Goal: Entertainment & Leisure: Browse casually

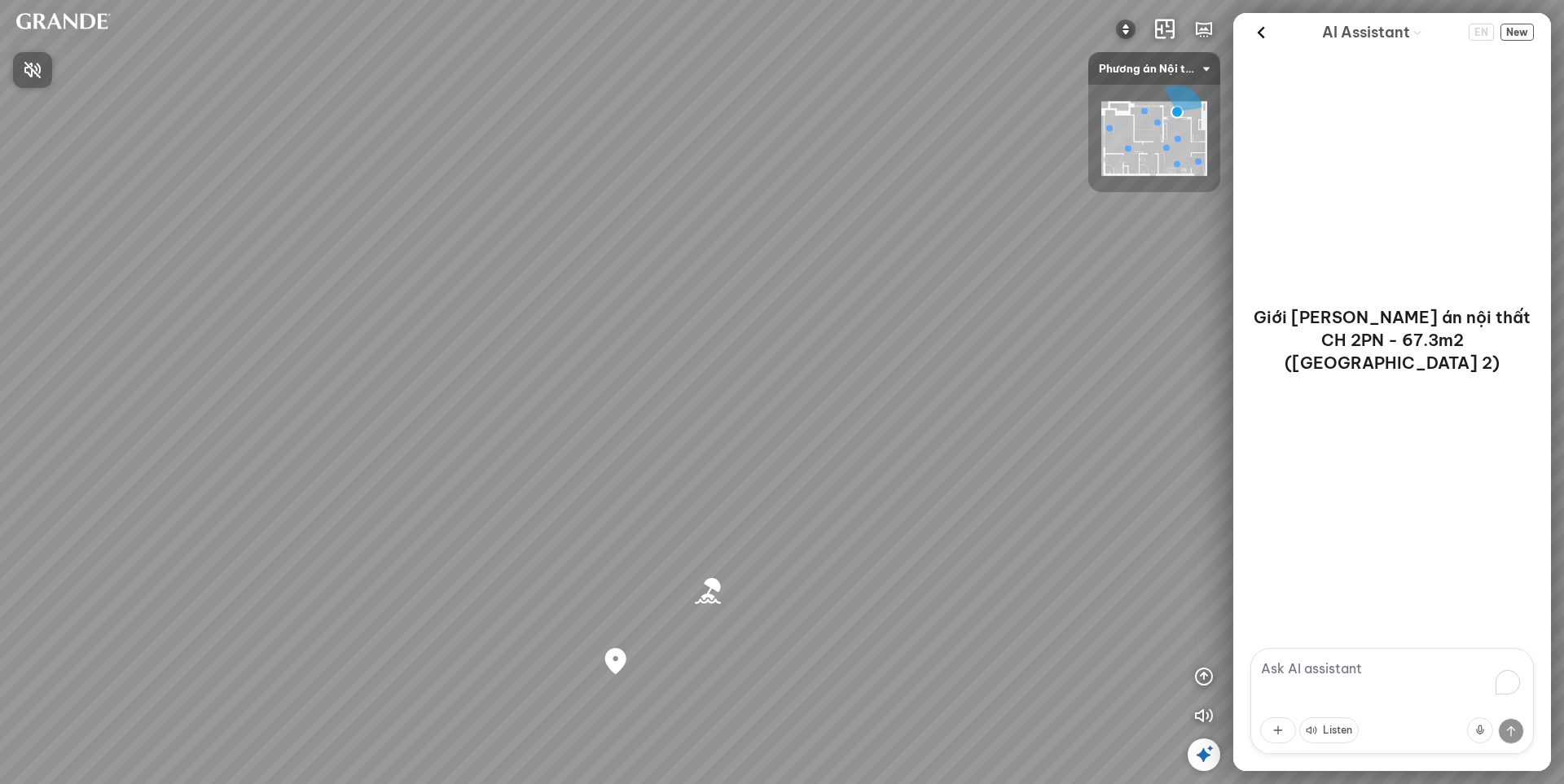
click at [1131, 143] on div at bounding box center [782, 392] width 1564 height 784
click at [1127, 135] on img at bounding box center [1153, 139] width 106 height 75
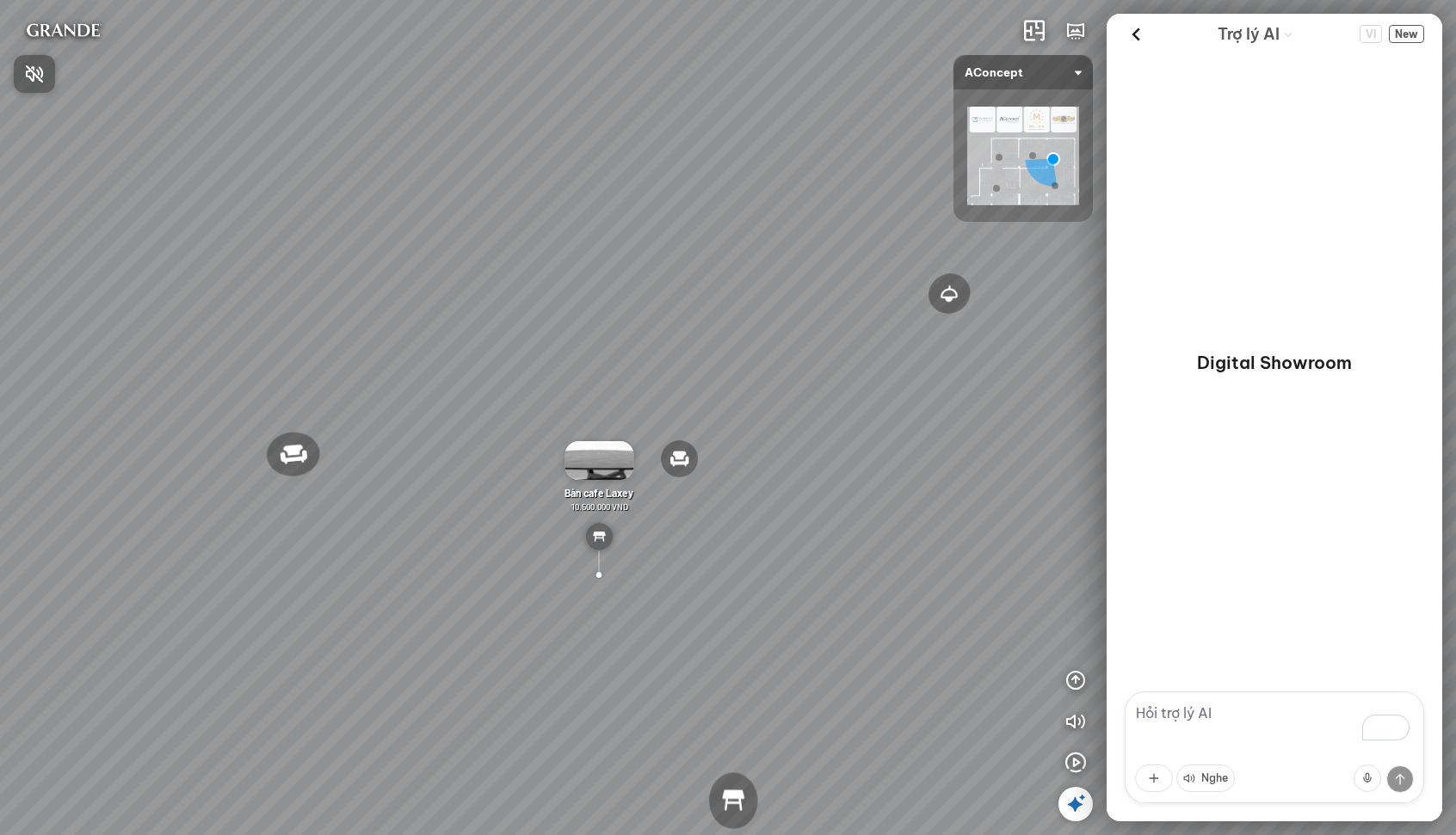
click at [1132, 32] on div at bounding box center [728, 418] width 1456 height 835
drag, startPoint x: 931, startPoint y: 484, endPoint x: 525, endPoint y: 322, distance: 437.1
click at [526, 322] on div "Đèn trần Reno 5.300.000 VND Giường ngủ Palima 19.000.000 VND Ghế thư giãn Nanna…" at bounding box center [728, 418] width 1456 height 835
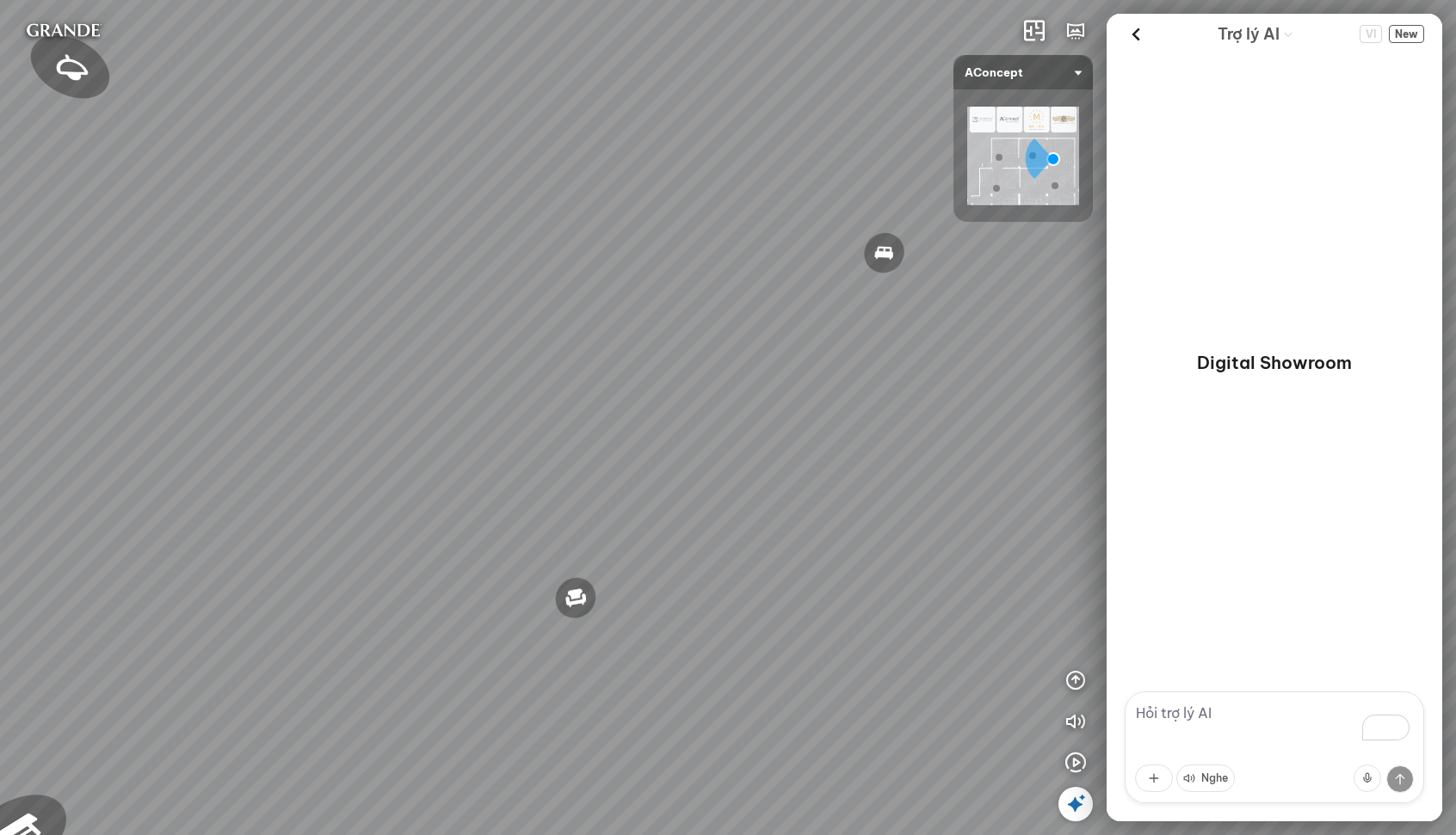
drag, startPoint x: 606, startPoint y: 377, endPoint x: 296, endPoint y: 368, distance: 310.1
click at [278, 371] on div "Đèn trần Reno 5.300.000 VND Giường ngủ Palima 19.000.000 VND Ghế thư giãn Nanna…" at bounding box center [728, 418] width 1456 height 835
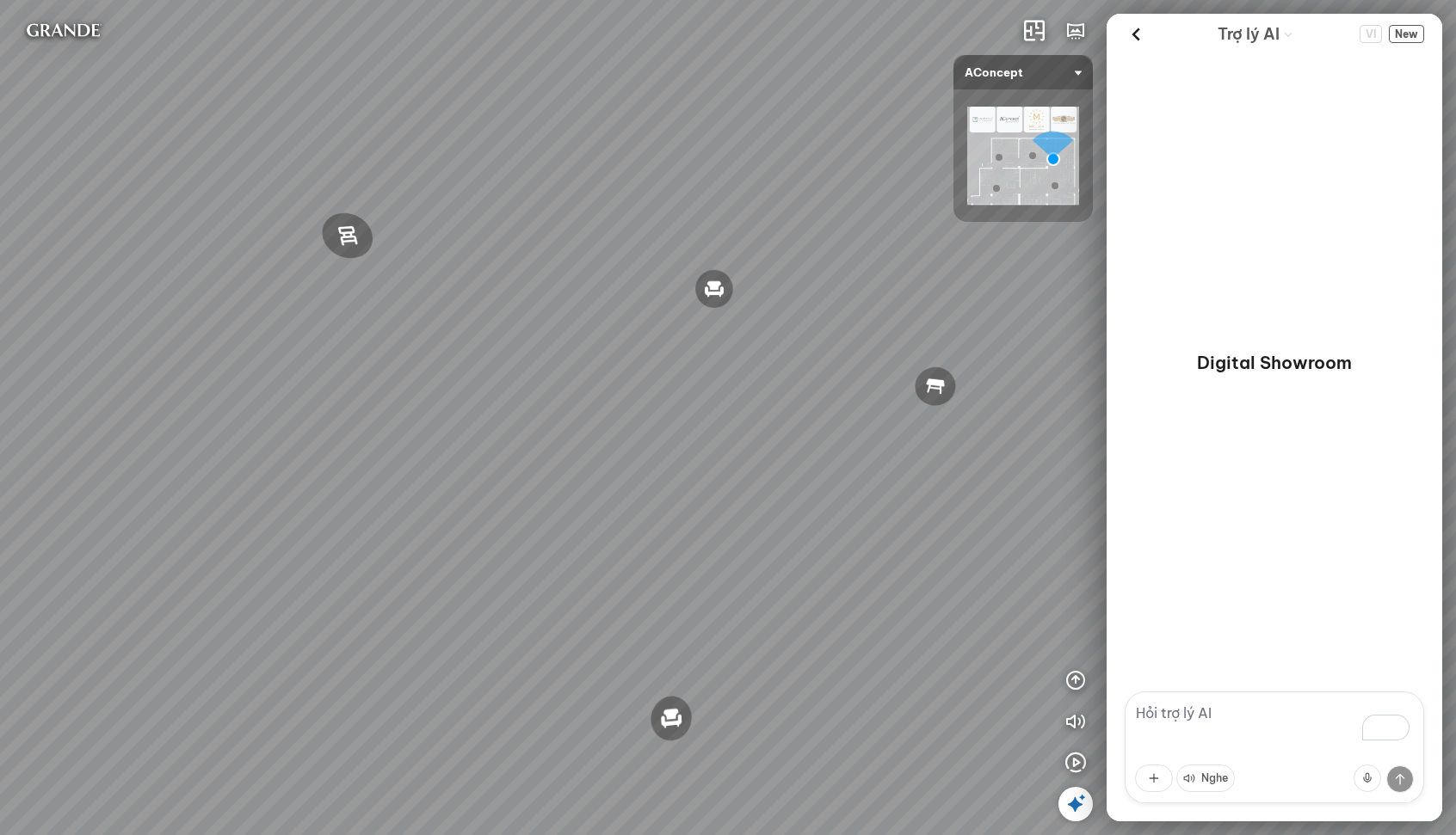
drag, startPoint x: 766, startPoint y: 382, endPoint x: 366, endPoint y: 399, distance: 400.4
click at [366, 399] on div "Đèn trần Reno 5.300.000 VND Giường ngủ Palima 19.000.000 VND Ghế thư giãn Nanna…" at bounding box center [728, 418] width 1456 height 835
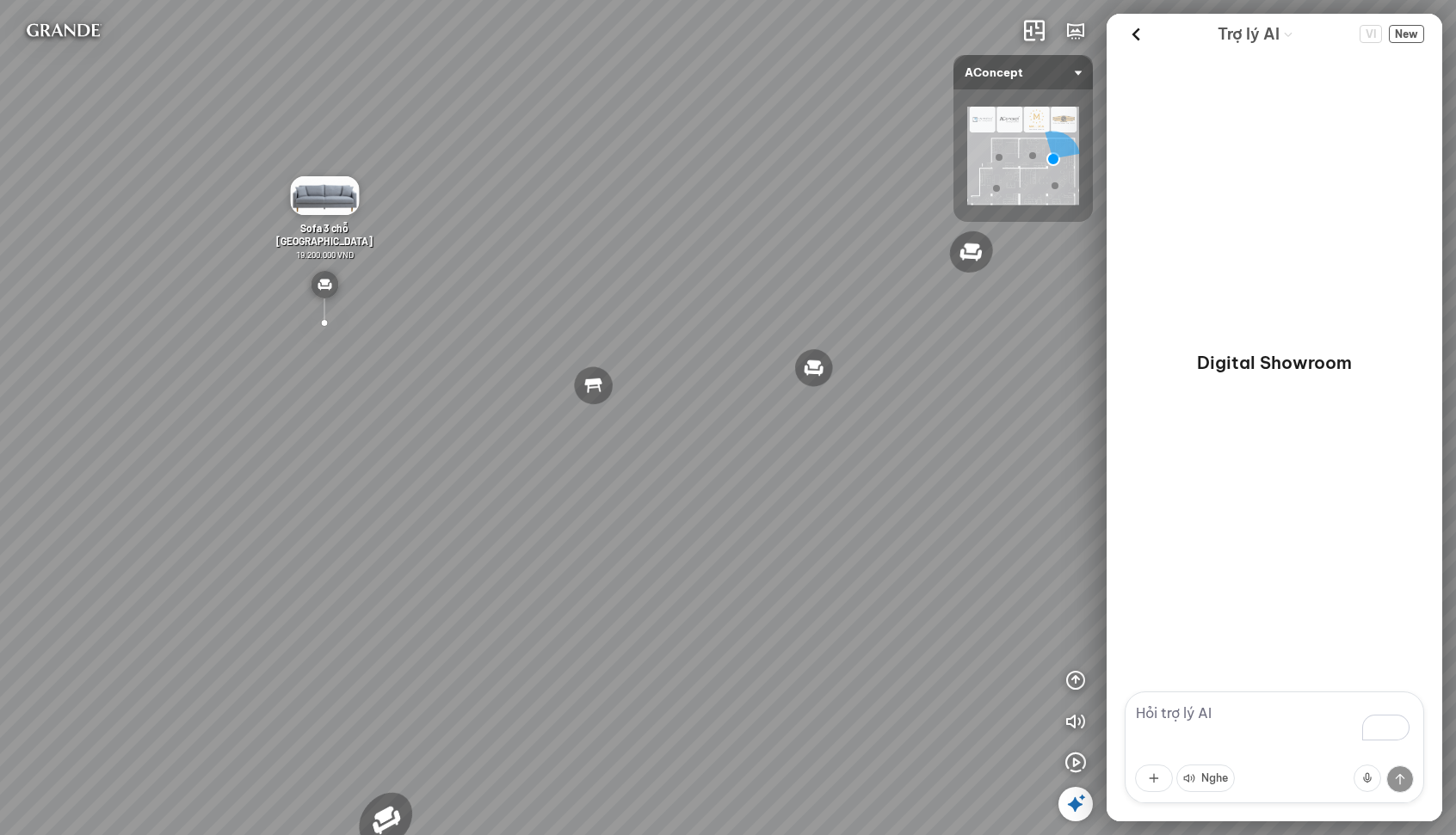
drag, startPoint x: 310, startPoint y: 413, endPoint x: 290, endPoint y: 492, distance: 81.5
click at [292, 489] on div "Đèn trần Reno 5.300.000 VND Giường ngủ Palima 19.000.000 VND Ghế thư giãn Nanna…" at bounding box center [728, 418] width 1456 height 835
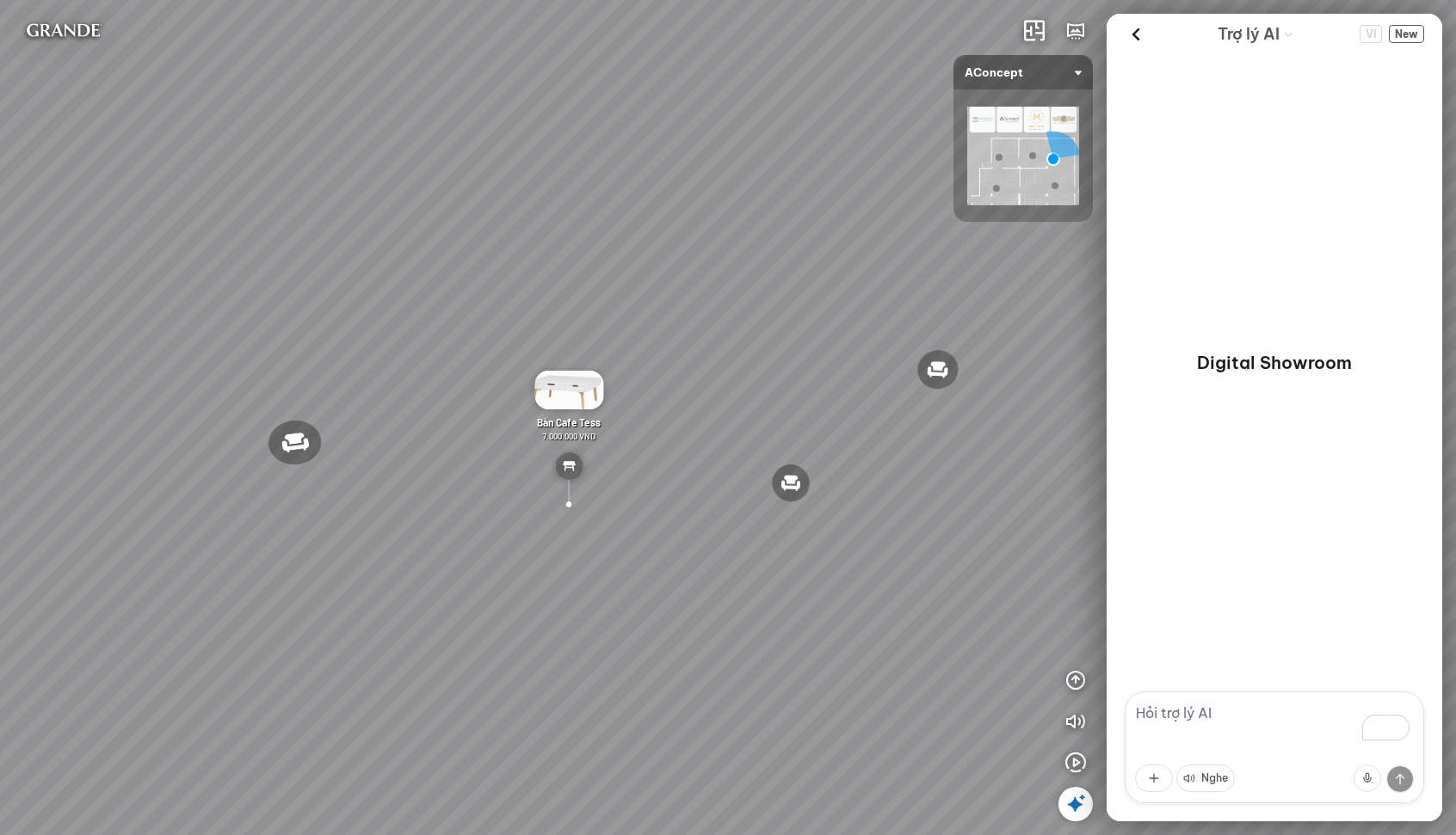
click at [579, 389] on img at bounding box center [568, 390] width 69 height 39
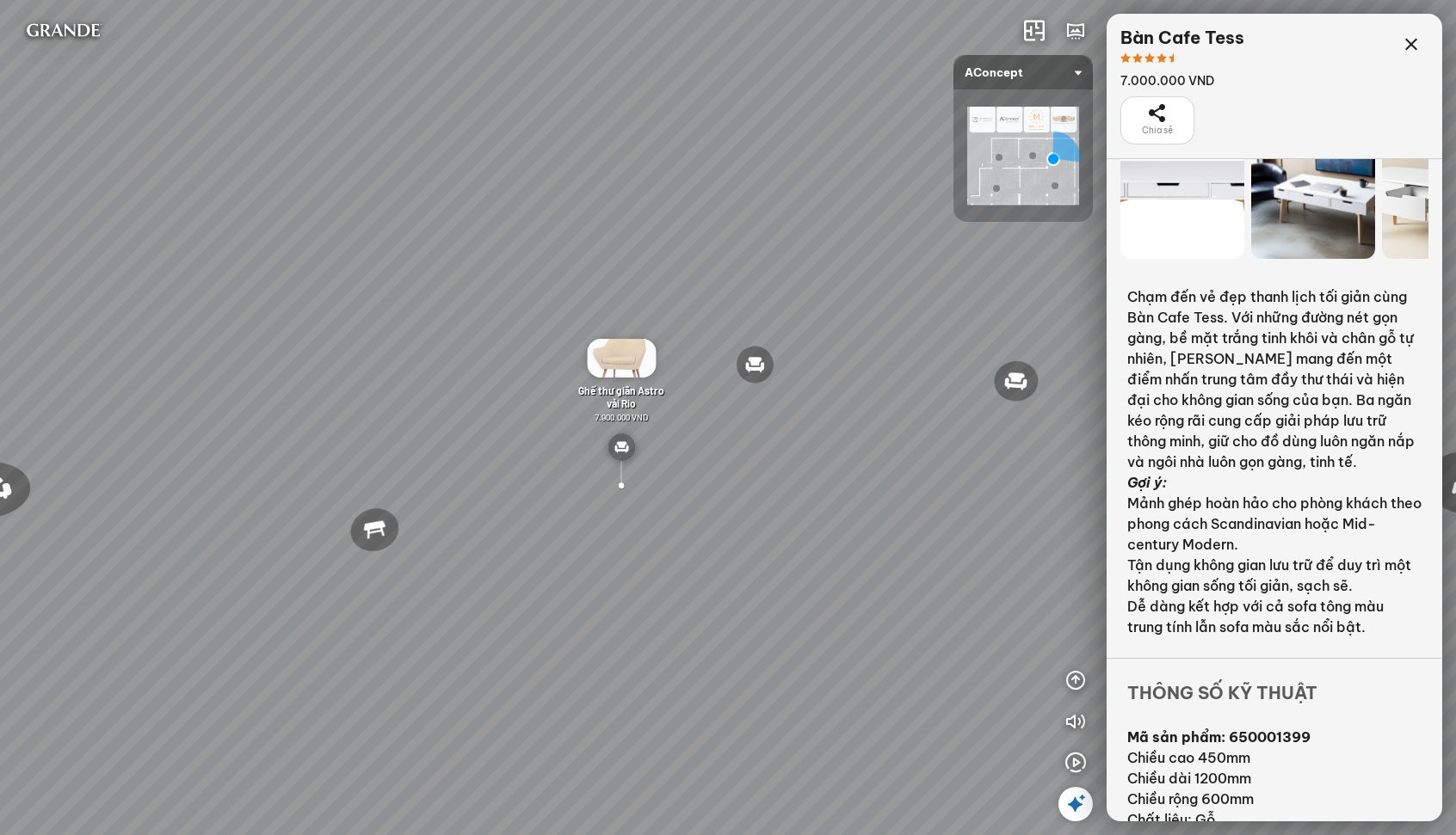
scroll to position [81, 0]
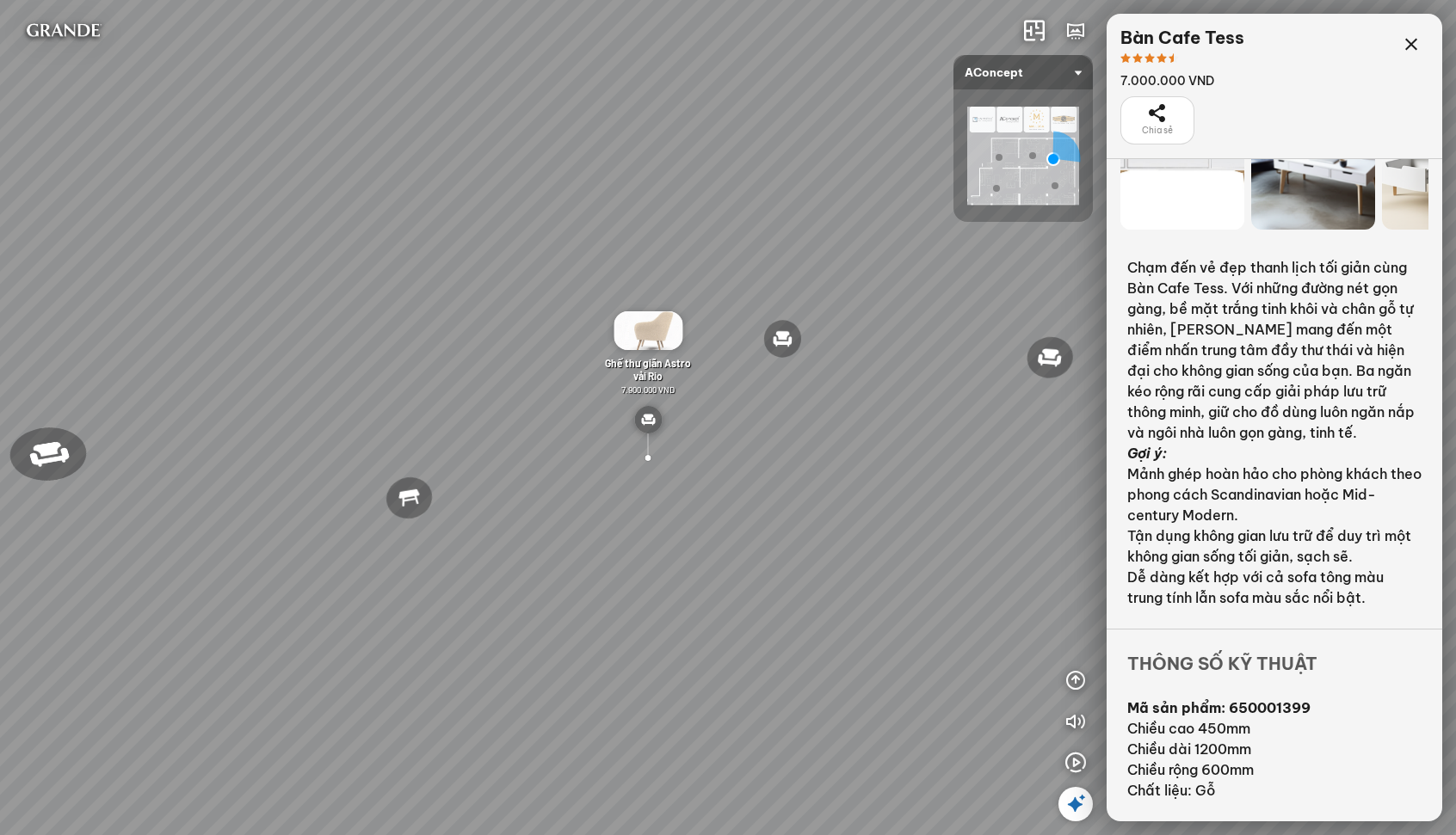
drag, startPoint x: 567, startPoint y: 501, endPoint x: 599, endPoint y: 456, distance: 55.2
click at [734, 418] on div "Đèn trần Reno 5.300.000 VND Giường ngủ Palima 19.000.000 VND Ghế thư giãn Nanna…" at bounding box center [728, 418] width 1456 height 835
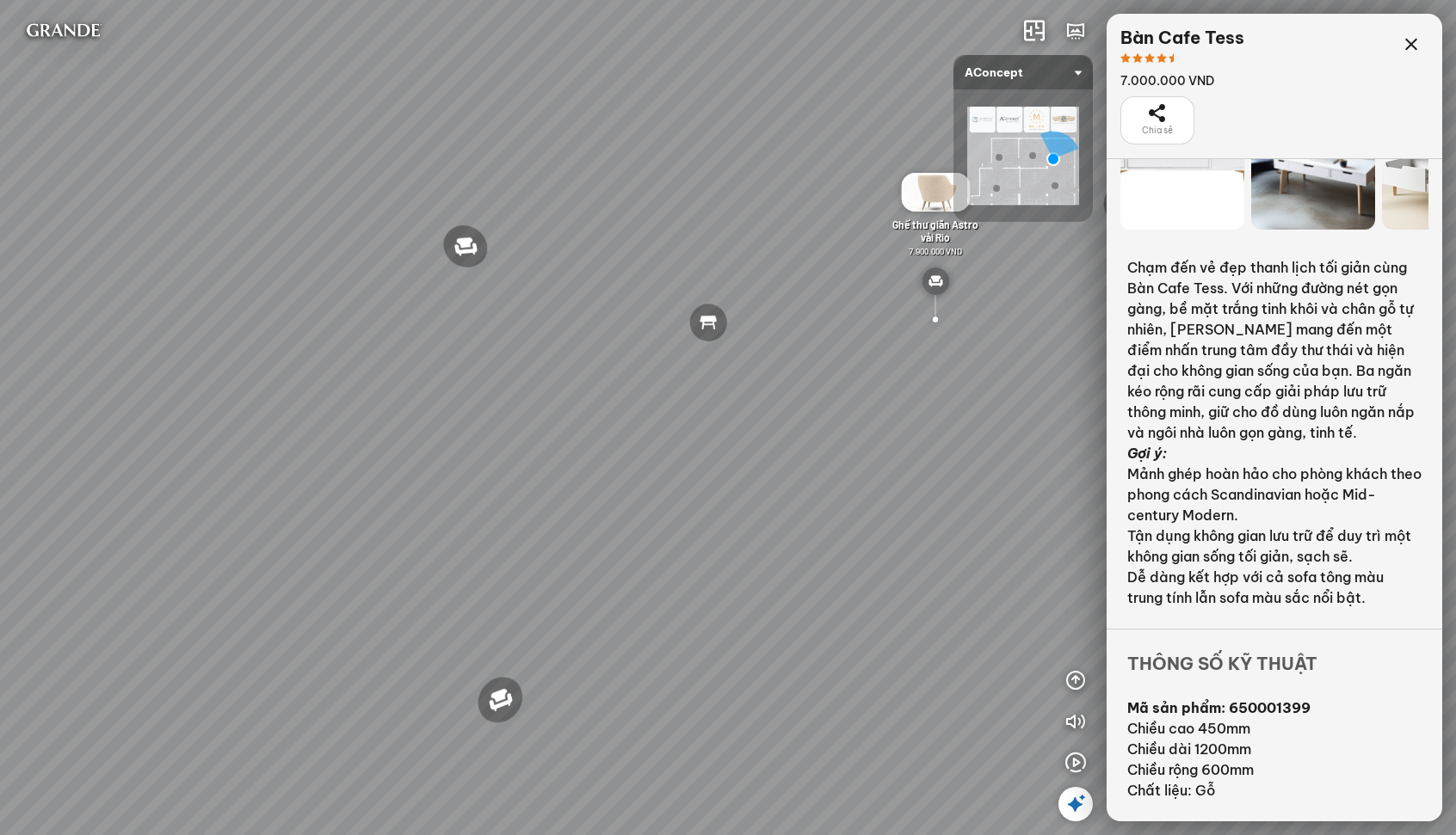
drag, startPoint x: 653, startPoint y: 412, endPoint x: 958, endPoint y: 410, distance: 305.0
click at [973, 385] on div "Đèn trần Reno 5.300.000 VND Giường ngủ Palima 19.000.000 VND Ghế thư giãn Nanna…" at bounding box center [728, 418] width 1456 height 835
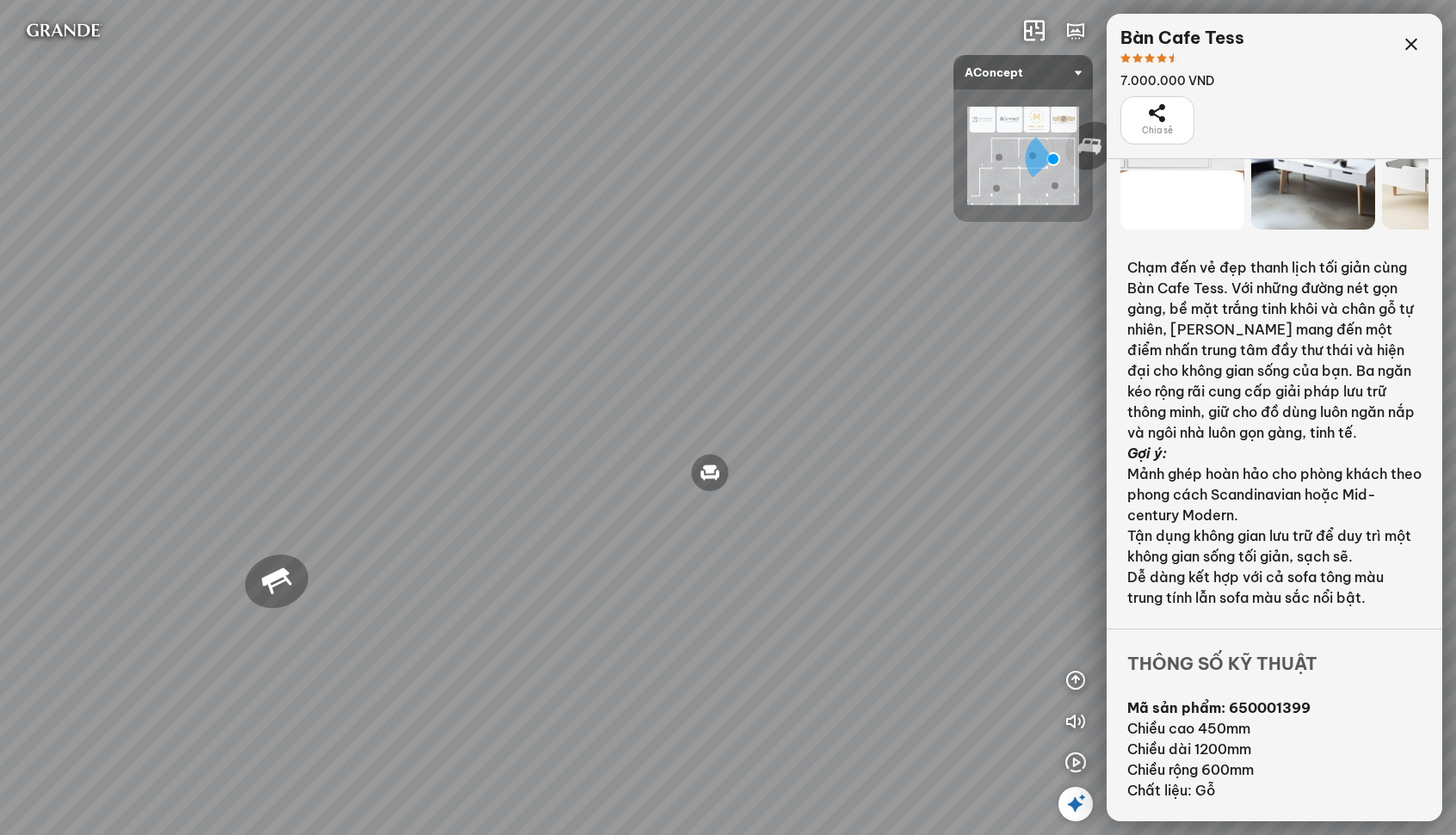
drag, startPoint x: 713, startPoint y: 386, endPoint x: 1004, endPoint y: 434, distance: 294.9
click at [1195, 452] on div "Đèn trần Reno 5.300.000 VND Giường ngủ Palima 19.000.000 VND Ghế thư giãn Nanna…" at bounding box center [728, 418] width 1456 height 835
drag, startPoint x: 608, startPoint y: 325, endPoint x: 213, endPoint y: 332, distance: 395.1
click at [213, 332] on div "Đèn trần Reno 5.300.000 VND Giường ngủ Palima 19.000.000 VND Ghế thư giãn Nanna…" at bounding box center [728, 418] width 1456 height 835
drag, startPoint x: 816, startPoint y: 351, endPoint x: 47, endPoint y: 338, distance: 769.1
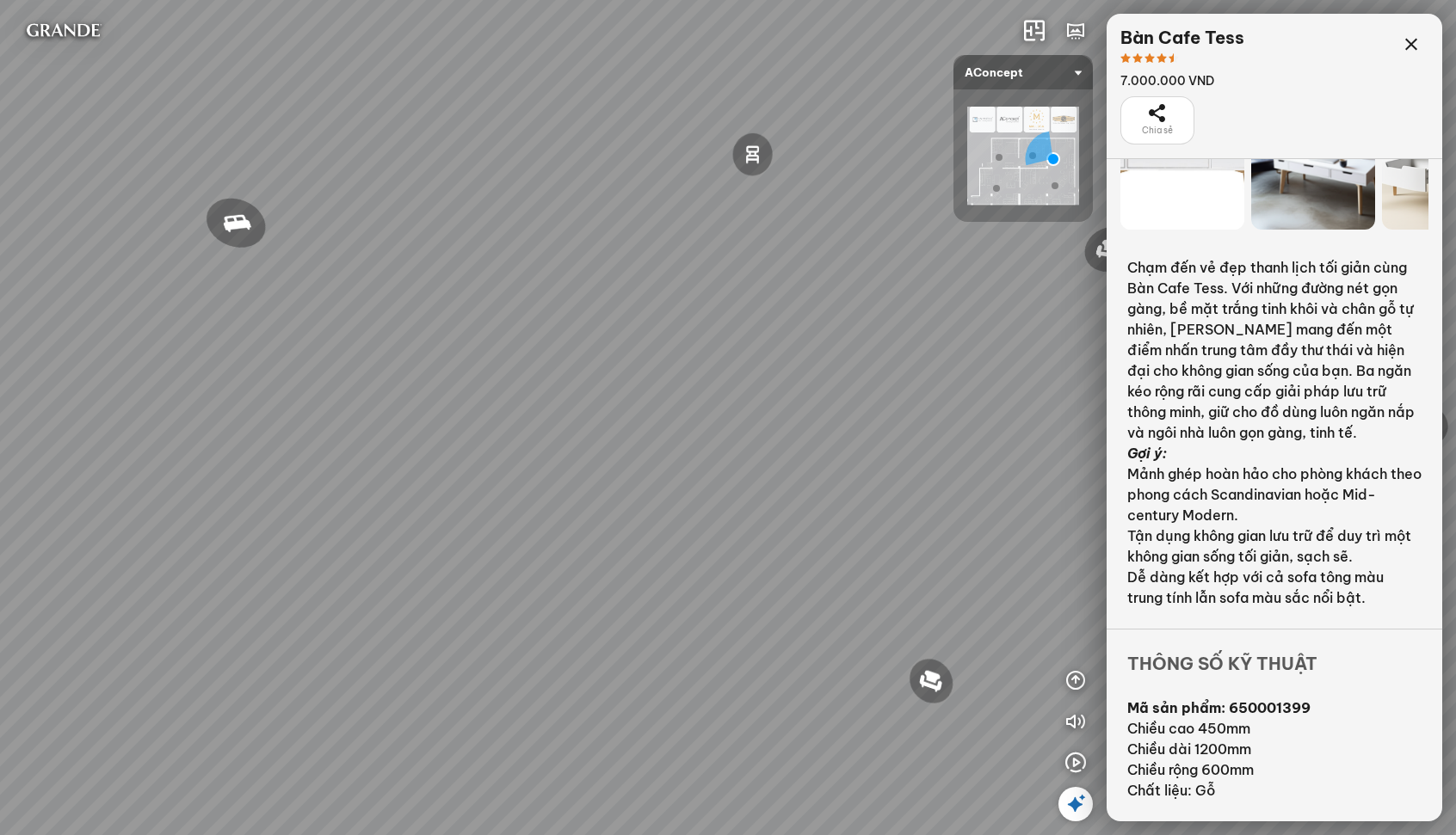
click at [46, 340] on div "Đèn trần Reno 5.300.000 VND Giường ngủ Palima 19.000.000 VND Ghế thư giãn Nanna…" at bounding box center [728, 418] width 1456 height 835
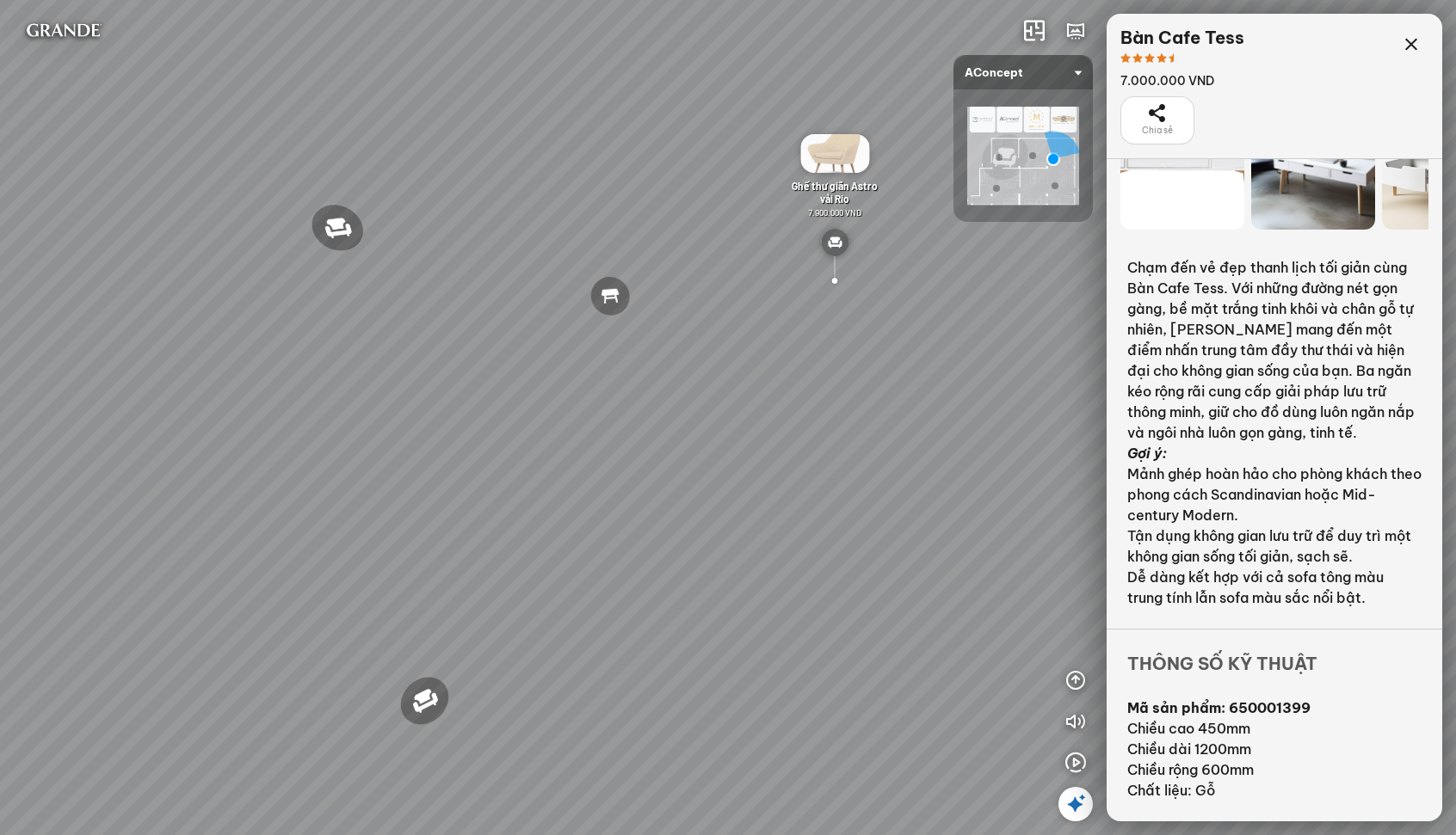
drag, startPoint x: 767, startPoint y: 346, endPoint x: 1335, endPoint y: 346, distance: 568.0
click at [1317, 346] on div "Đèn trần Reno 5.300.000 VND Giường ngủ Palima 19.000.000 VND Ghế thư giãn Nanna…" at bounding box center [728, 418] width 1456 height 835
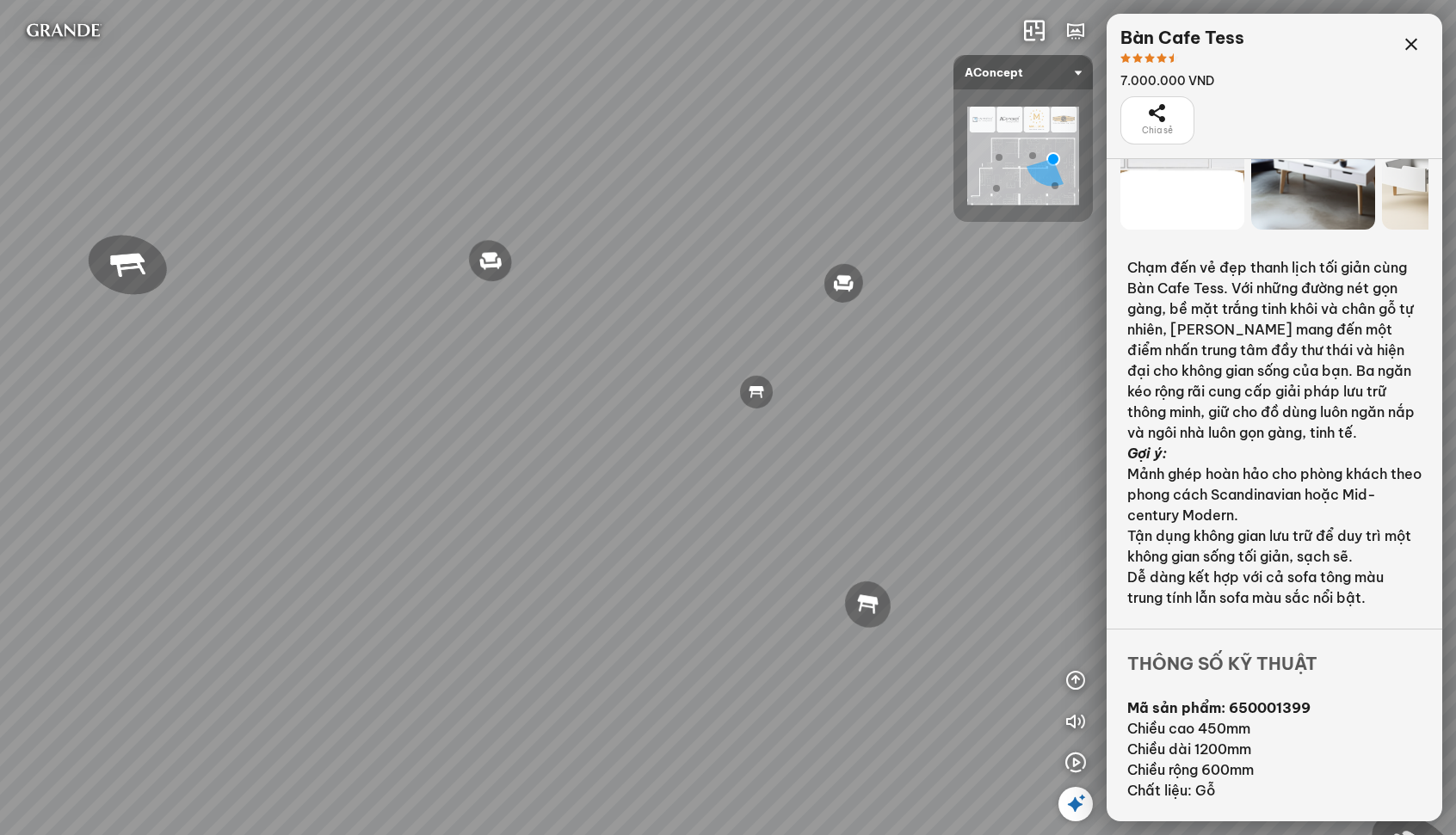
drag, startPoint x: 655, startPoint y: 302, endPoint x: 886, endPoint y: 343, distance: 234.6
click at [894, 344] on div "Đèn trần Reno 5.300.000 VND Giường ngủ Palima 19.000.000 VND Ghế thư giãn Nanna…" at bounding box center [728, 418] width 1456 height 835
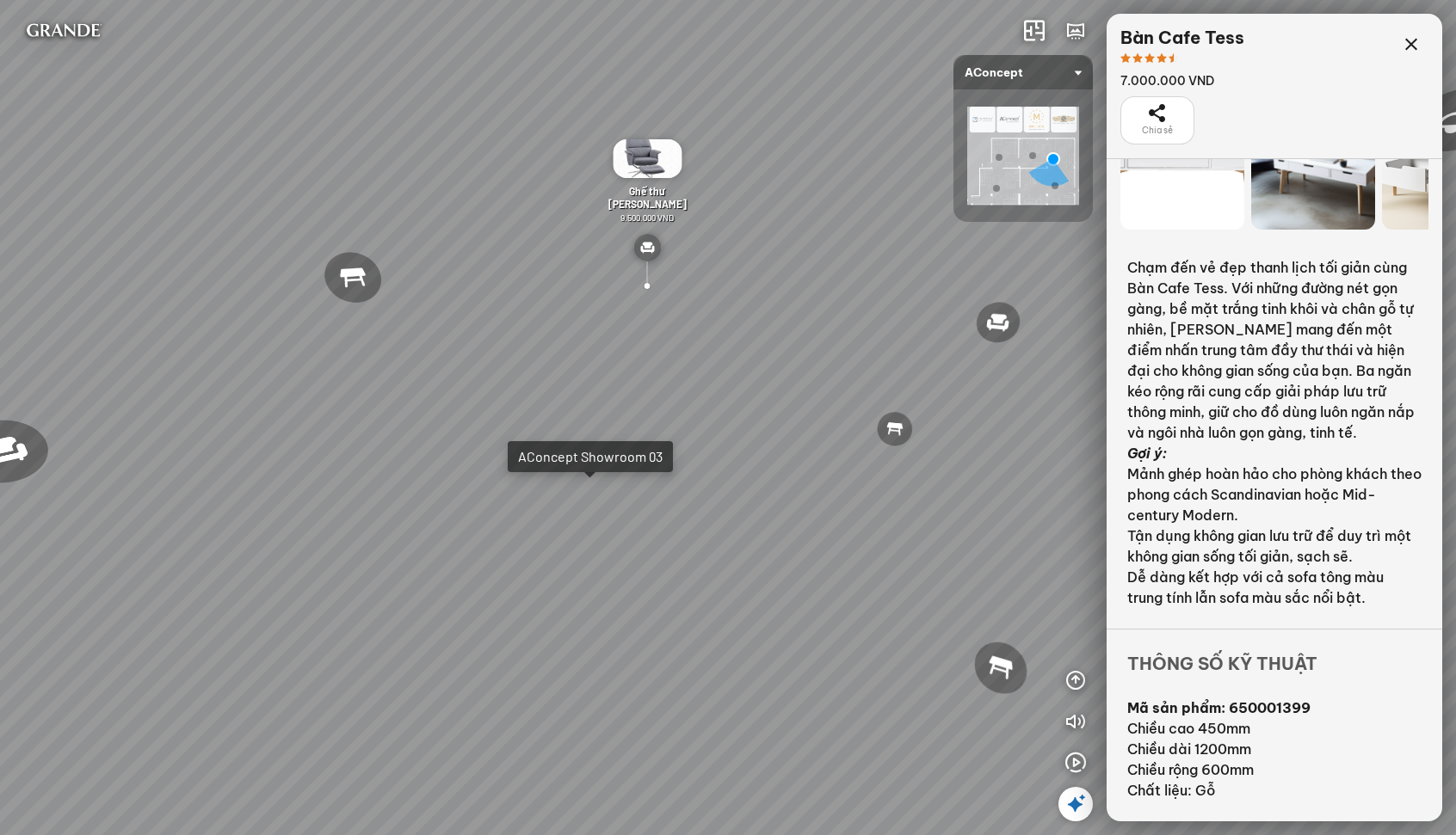
click at [595, 509] on div "Đèn trần Reno 5.300.000 VND Giường ngủ Palima 19.000.000 VND Ghế thư giãn Nanna…" at bounding box center [728, 418] width 1456 height 835
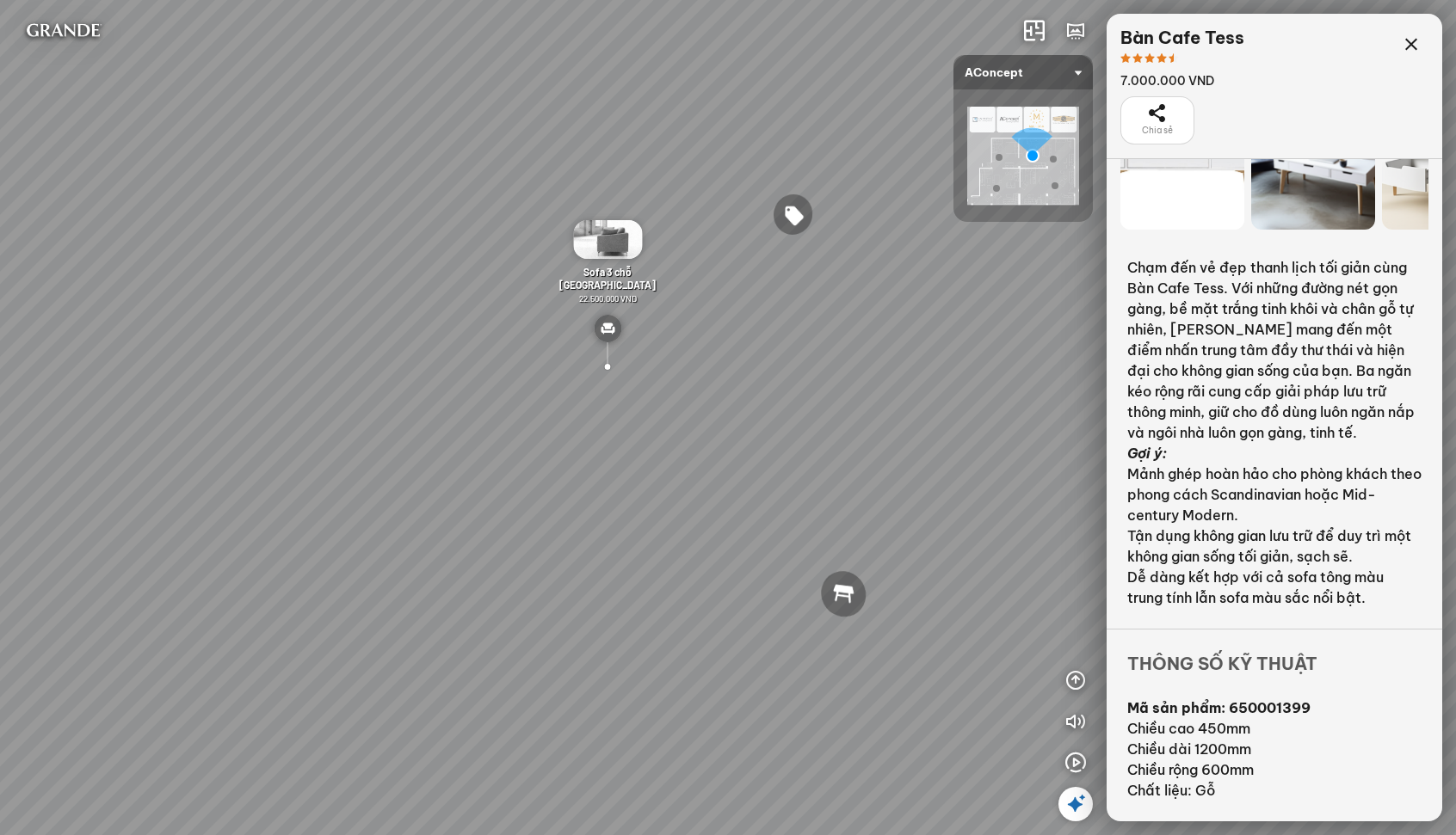
click at [606, 246] on img at bounding box center [608, 240] width 69 height 39
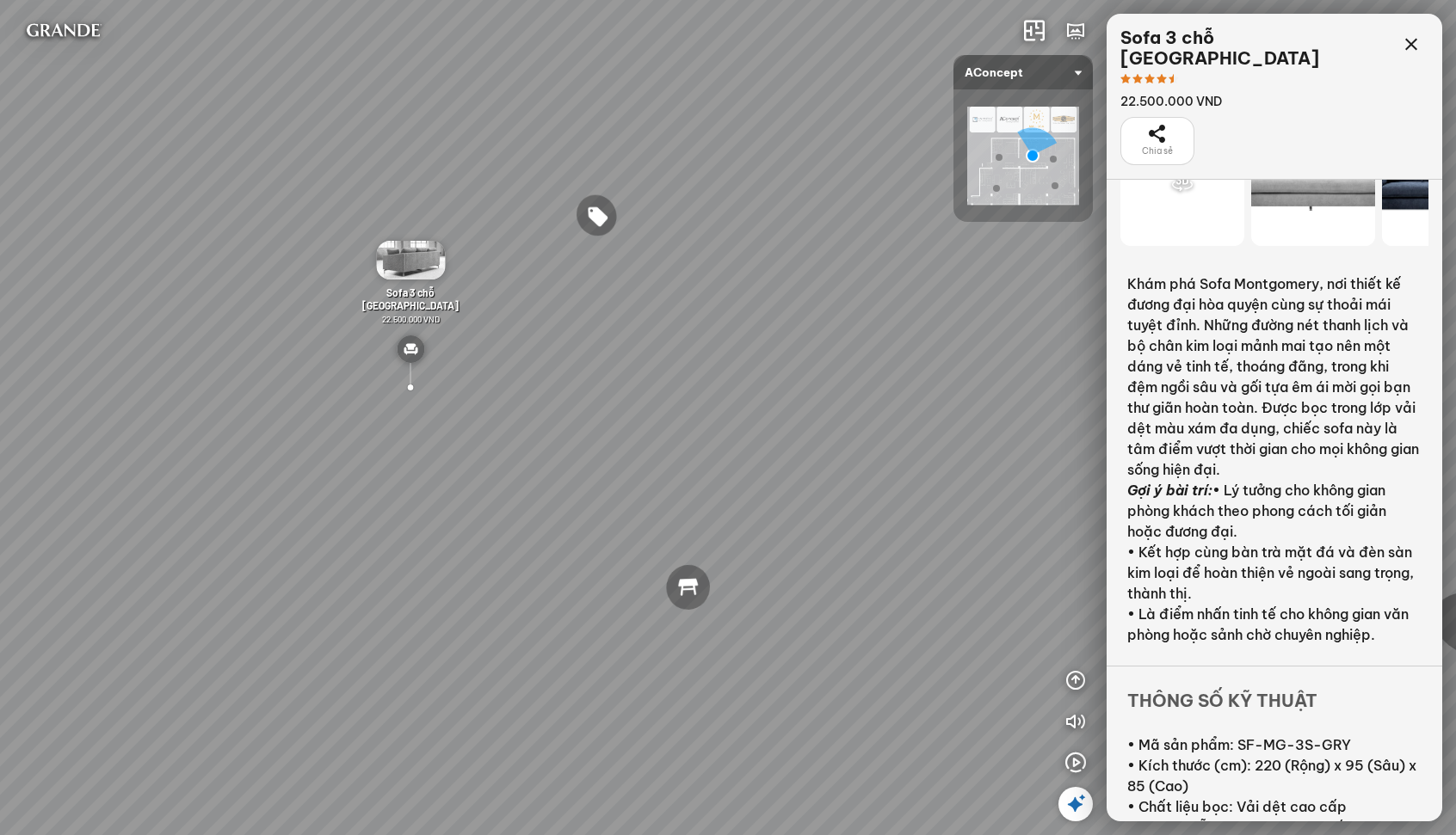
scroll to position [56, 0]
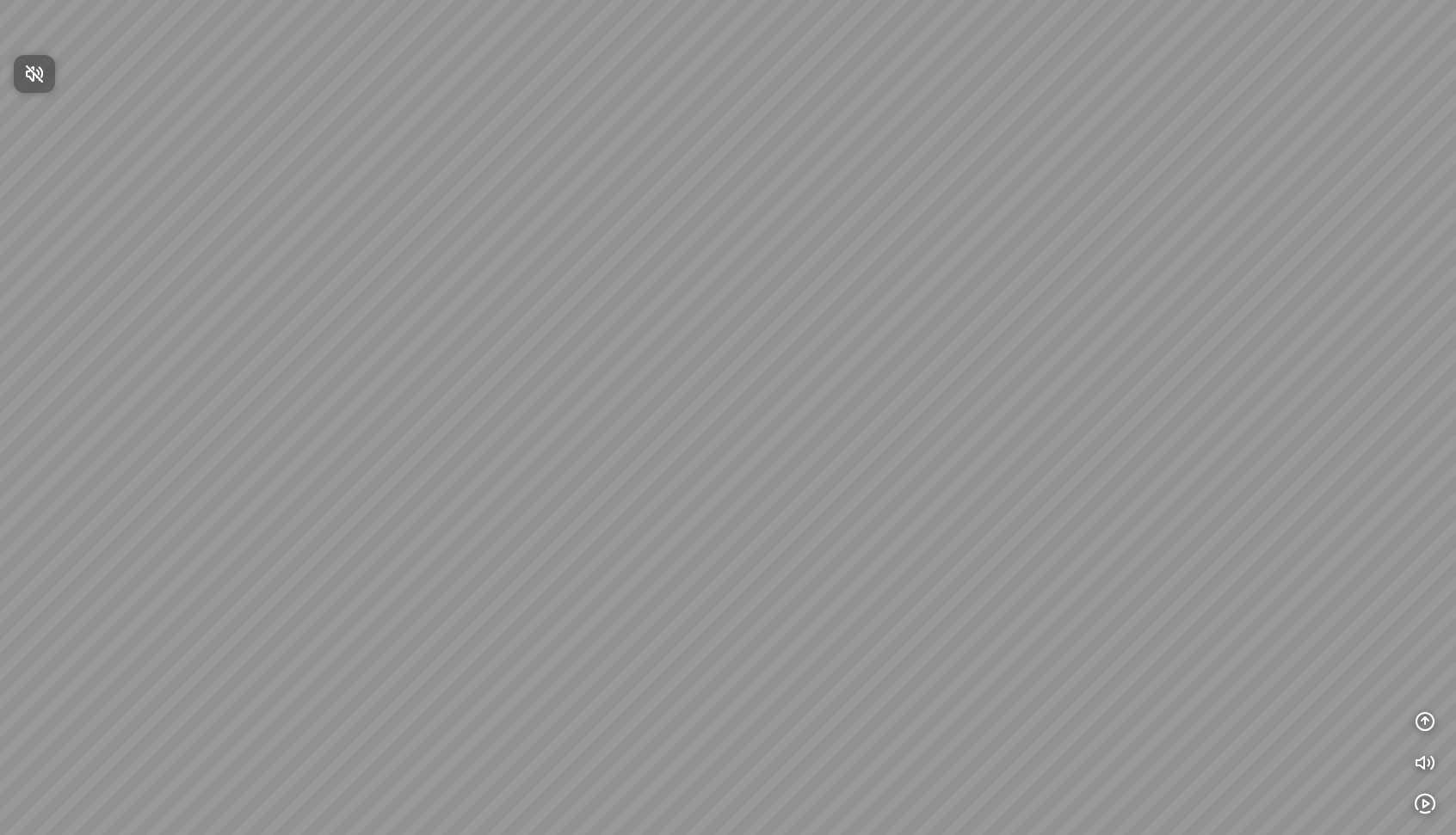
drag, startPoint x: 812, startPoint y: 553, endPoint x: 929, endPoint y: 303, distance: 276.0
click at [929, 303] on div at bounding box center [728, 418] width 1456 height 835
drag, startPoint x: 724, startPoint y: 567, endPoint x: 877, endPoint y: 246, distance: 355.6
click at [877, 246] on div at bounding box center [728, 418] width 1456 height 835
drag, startPoint x: 1031, startPoint y: 425, endPoint x: 597, endPoint y: 287, distance: 455.4
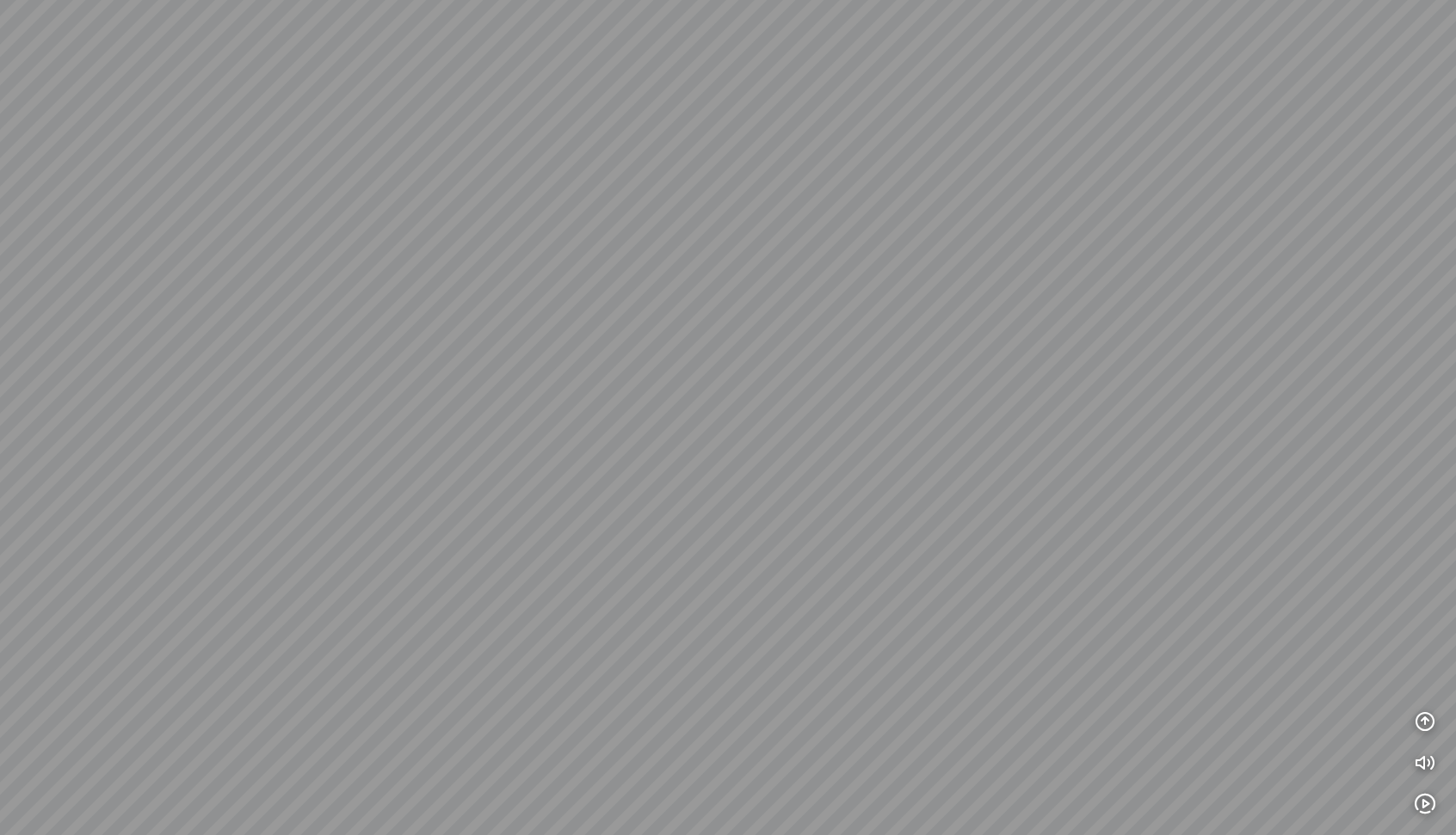
click at [597, 287] on div at bounding box center [728, 418] width 1456 height 835
drag, startPoint x: 656, startPoint y: 332, endPoint x: 292, endPoint y: 344, distance: 364.2
click at [177, 350] on div at bounding box center [728, 418] width 1456 height 835
drag, startPoint x: 560, startPoint y: 395, endPoint x: 488, endPoint y: 418, distance: 75.6
click at [488, 418] on div at bounding box center [728, 418] width 1456 height 835
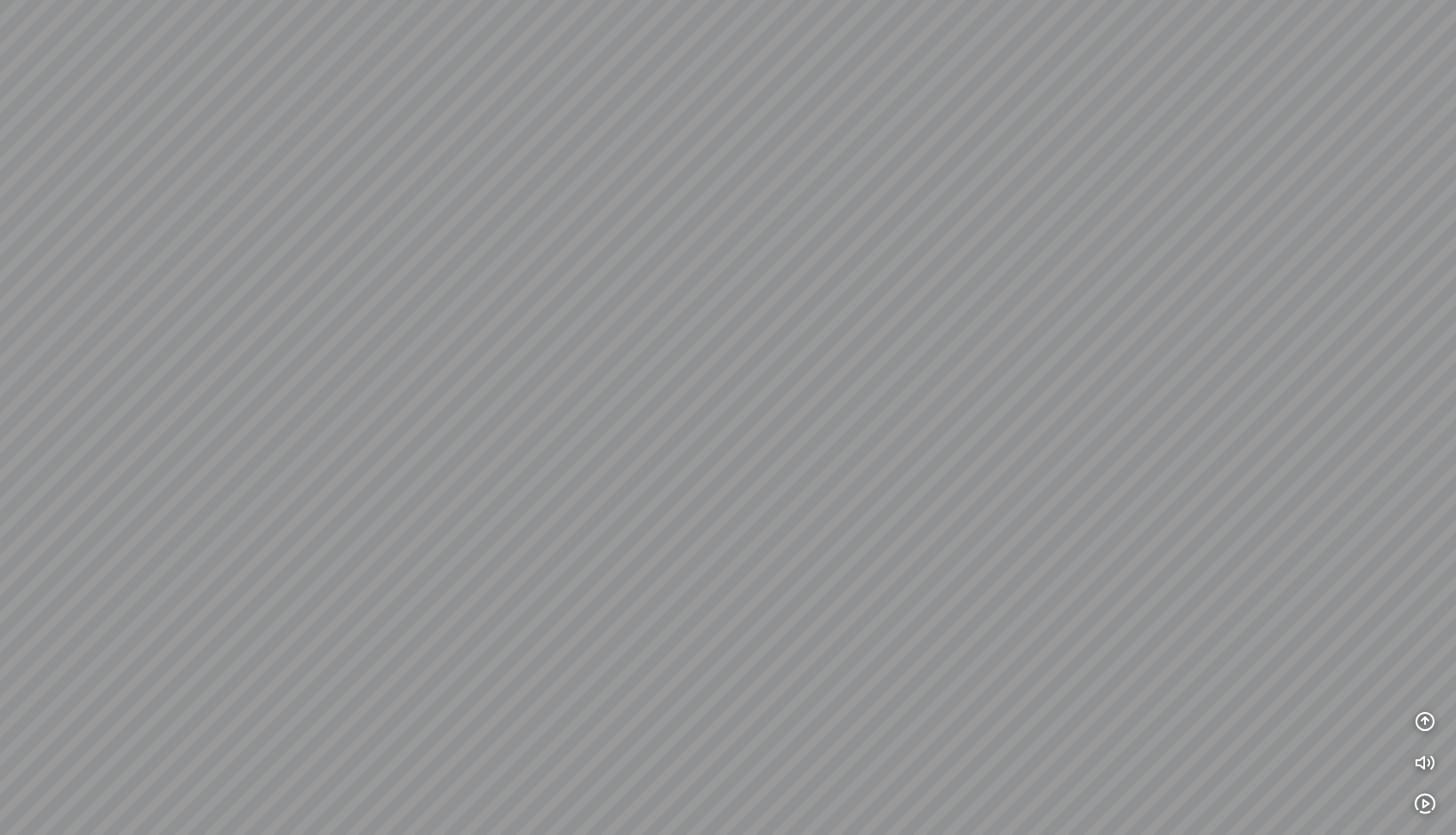
drag, startPoint x: 536, startPoint y: 370, endPoint x: 400, endPoint y: 381, distance: 136.4
click at [353, 383] on div at bounding box center [728, 418] width 1456 height 835
drag, startPoint x: 1010, startPoint y: 298, endPoint x: 573, endPoint y: 437, distance: 458.6
click at [573, 437] on div at bounding box center [728, 418] width 1456 height 835
drag, startPoint x: 914, startPoint y: 350, endPoint x: 711, endPoint y: 342, distance: 203.2
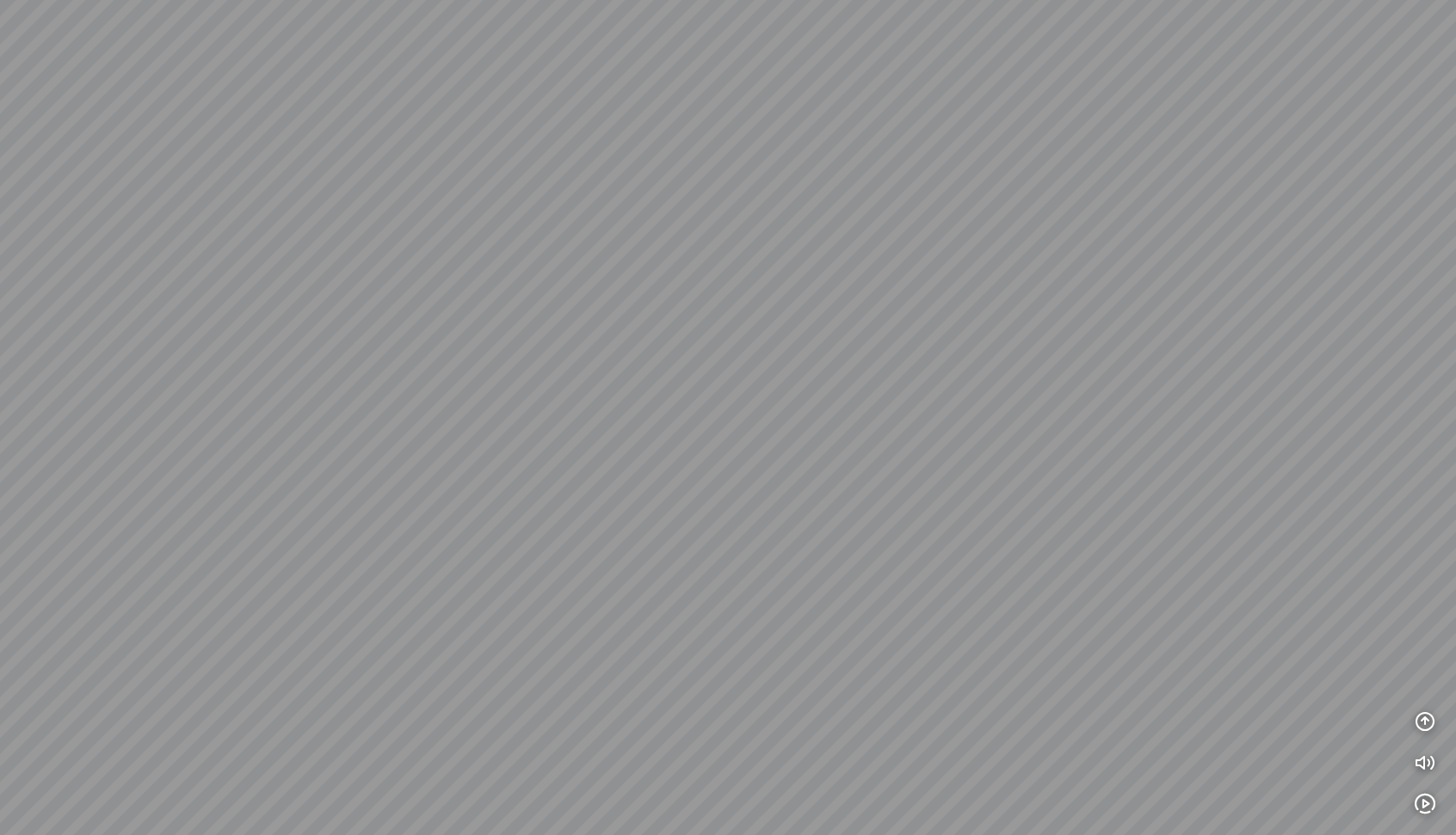
click at [711, 342] on div at bounding box center [728, 418] width 1456 height 835
drag, startPoint x: 1116, startPoint y: 394, endPoint x: 578, endPoint y: 364, distance: 538.8
click at [578, 364] on div at bounding box center [728, 418] width 1456 height 835
drag, startPoint x: 929, startPoint y: 362, endPoint x: 668, endPoint y: 332, distance: 262.7
click at [668, 332] on div at bounding box center [728, 418] width 1456 height 835
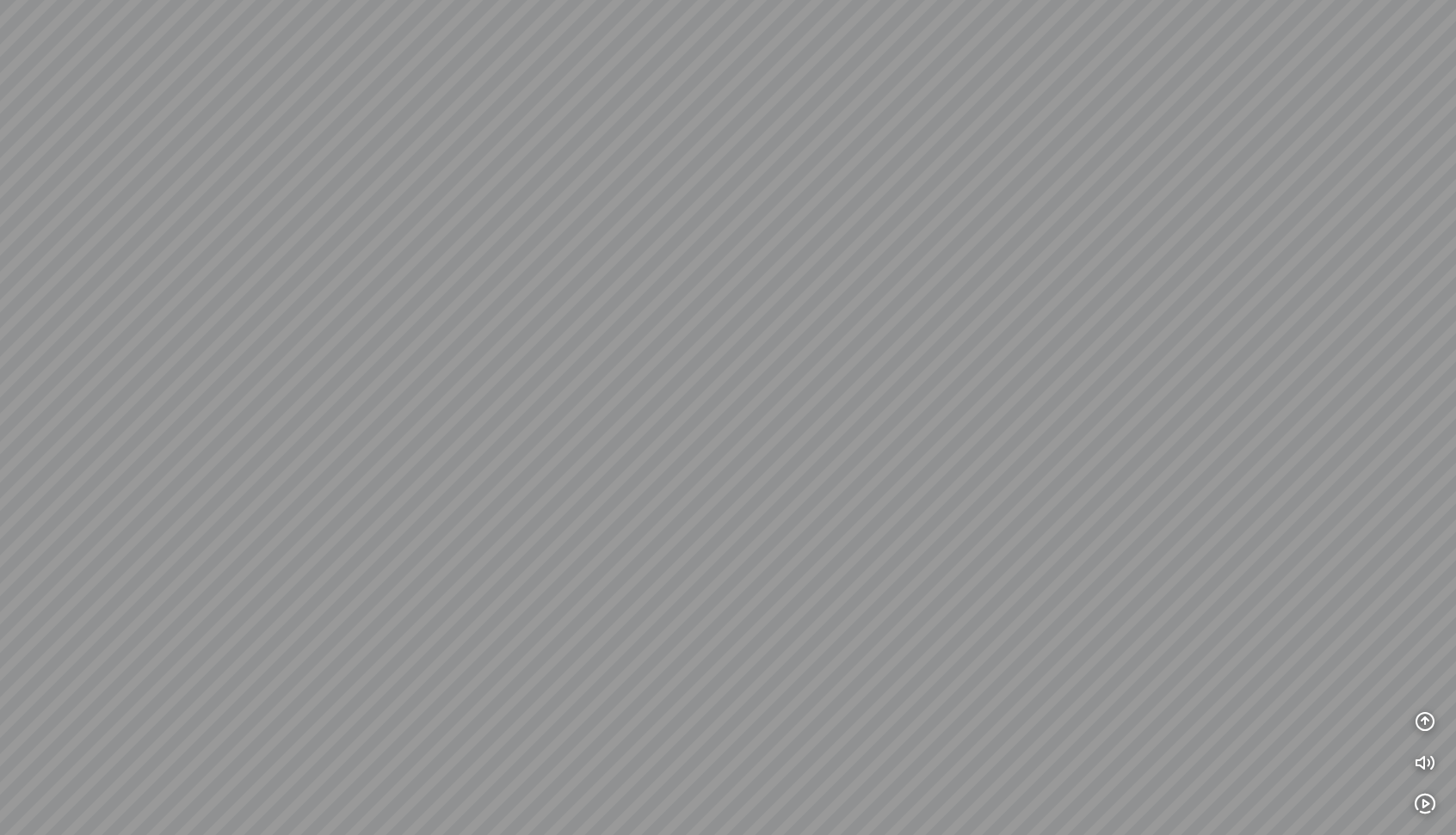
drag, startPoint x: 957, startPoint y: 359, endPoint x: 473, endPoint y: 293, distance: 488.5
click at [509, 307] on div at bounding box center [728, 418] width 1456 height 835
drag, startPoint x: 853, startPoint y: 294, endPoint x: 622, endPoint y: 606, distance: 388.2
click at [622, 606] on div at bounding box center [728, 418] width 1456 height 835
drag, startPoint x: 875, startPoint y: 545, endPoint x: 452, endPoint y: 500, distance: 425.4
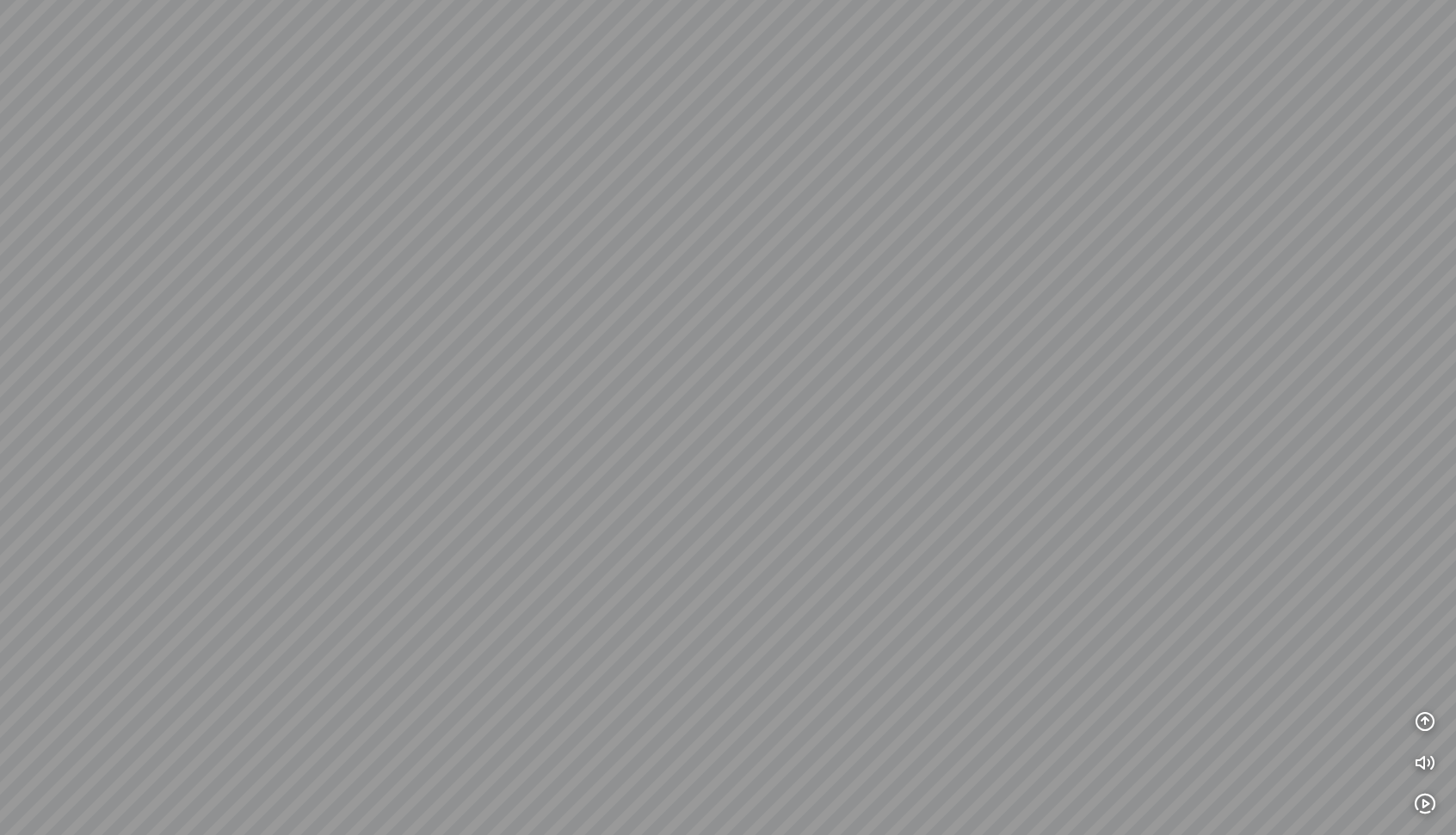
click at [459, 500] on div at bounding box center [728, 418] width 1456 height 835
drag, startPoint x: 546, startPoint y: 461, endPoint x: 474, endPoint y: 462, distance: 72.0
click at [454, 462] on div at bounding box center [728, 418] width 1456 height 835
drag, startPoint x: 941, startPoint y: 317, endPoint x: 524, endPoint y: 360, distance: 419.2
click at [524, 360] on div at bounding box center [728, 418] width 1456 height 835
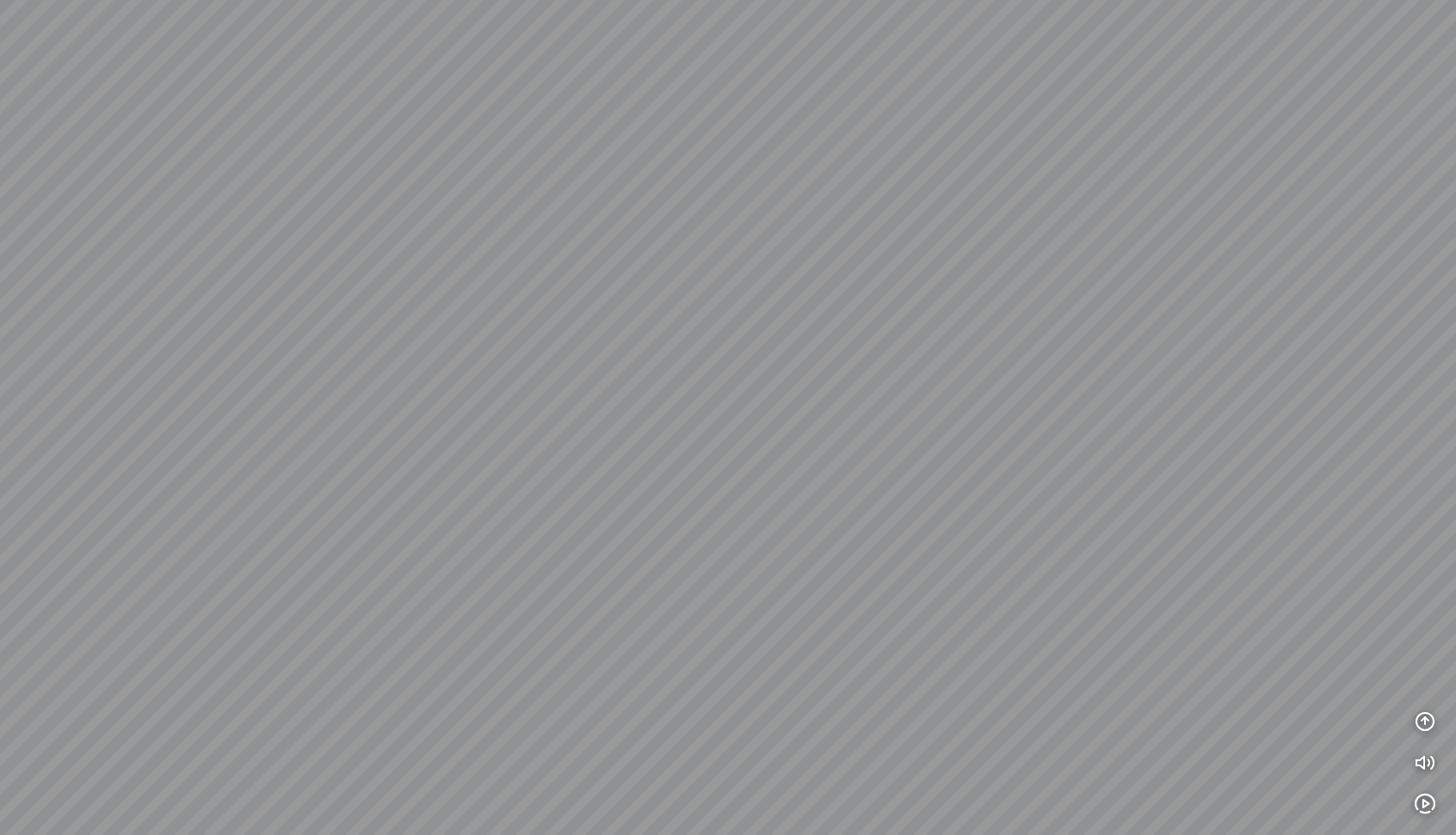
drag, startPoint x: 1277, startPoint y: 541, endPoint x: 1351, endPoint y: 449, distance: 118.1
click at [1351, 449] on div at bounding box center [728, 418] width 1456 height 835
drag, startPoint x: 704, startPoint y: 481, endPoint x: 496, endPoint y: 460, distance: 209.1
click at [477, 457] on div at bounding box center [728, 418] width 1456 height 835
drag, startPoint x: 811, startPoint y: 457, endPoint x: 352, endPoint y: 480, distance: 459.6
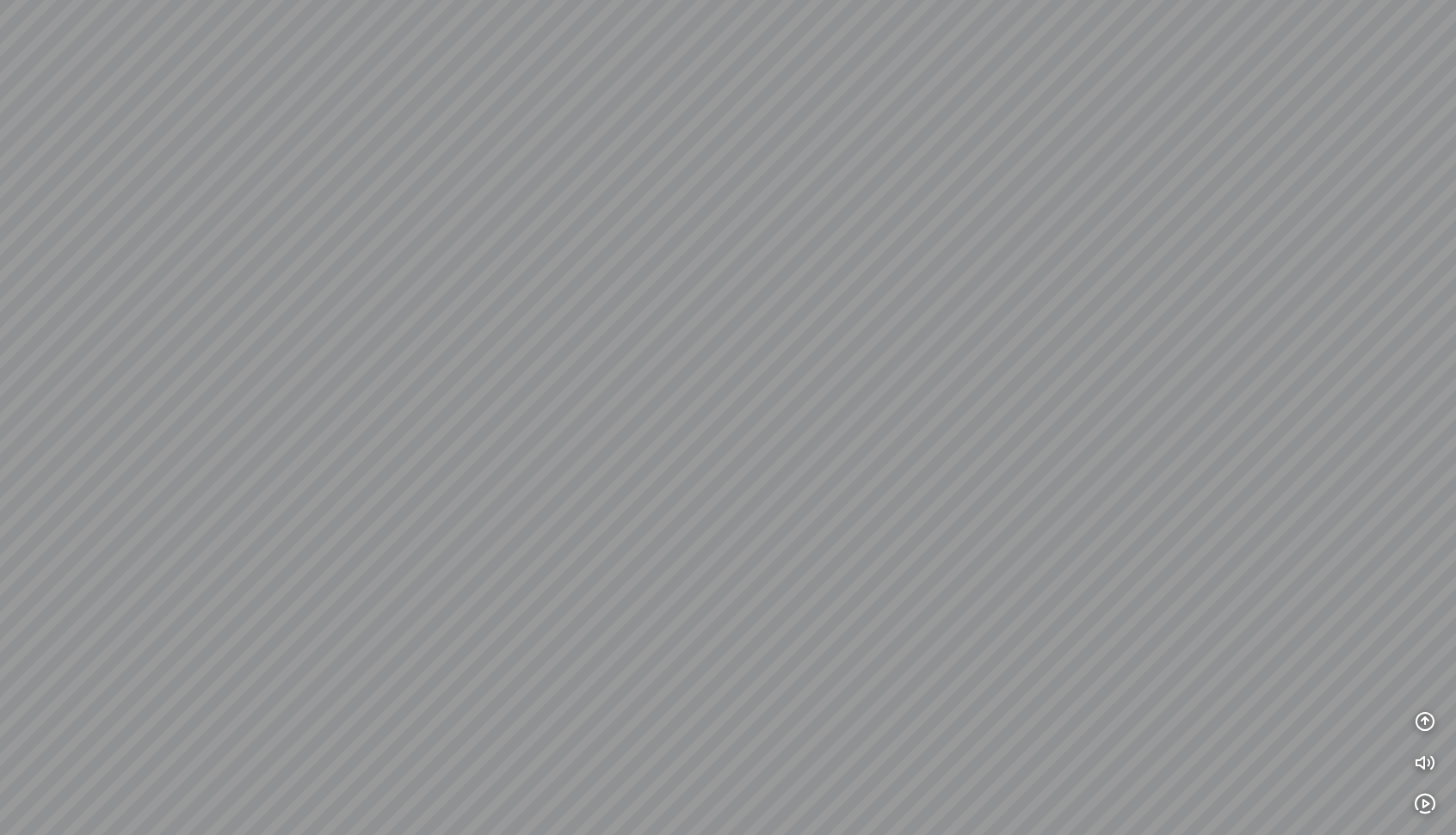
click at [360, 477] on div at bounding box center [728, 418] width 1456 height 835
drag, startPoint x: 619, startPoint y: 478, endPoint x: 499, endPoint y: 504, distance: 122.8
click at [499, 504] on div at bounding box center [728, 418] width 1456 height 835
click at [1421, 724] on icon "button" at bounding box center [1424, 722] width 21 height 21
click at [1428, 642] on icon "button" at bounding box center [1424, 639] width 21 height 21
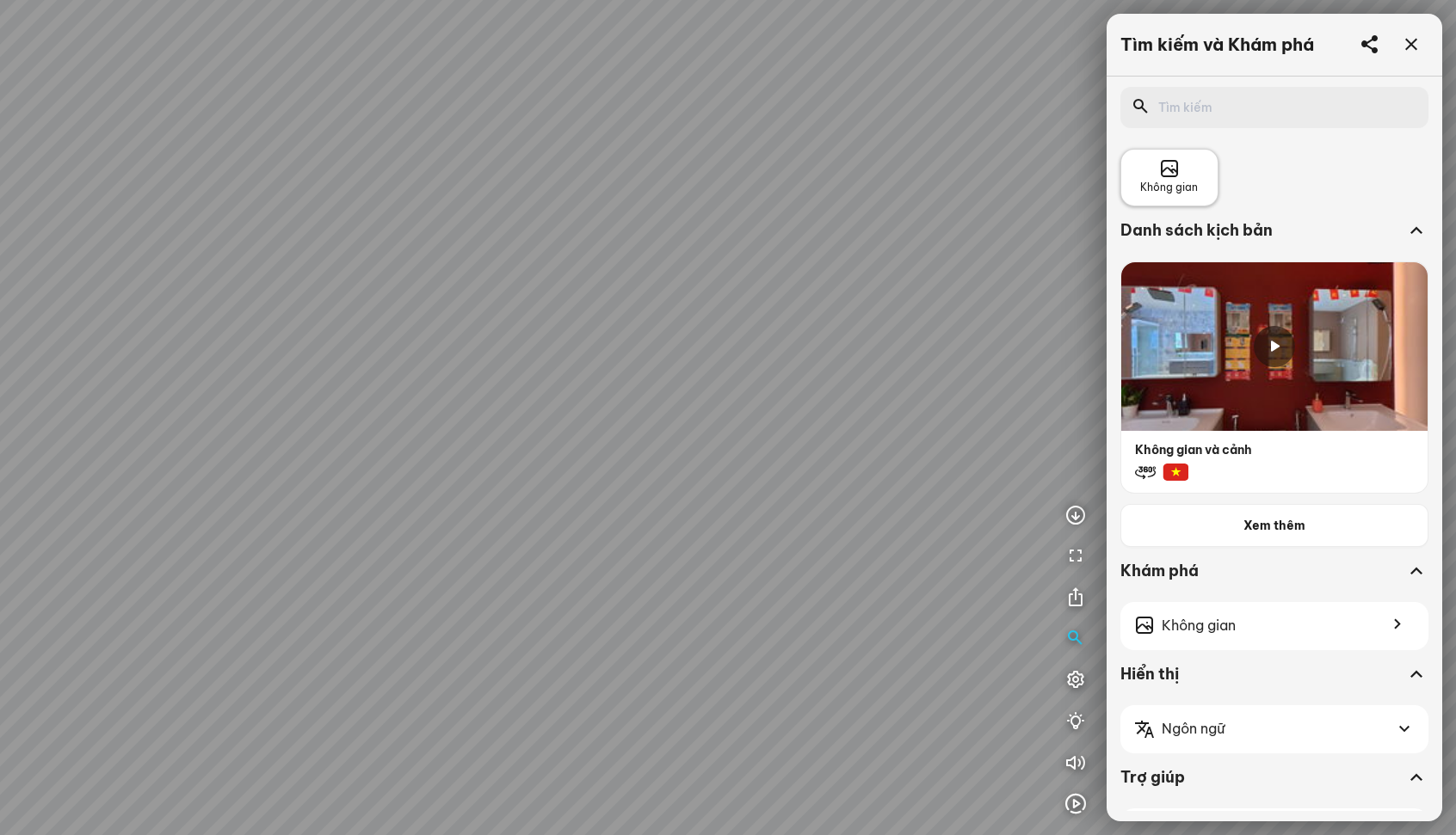
click at [1187, 188] on span "Không gian" at bounding box center [1168, 187] width 57 height 16
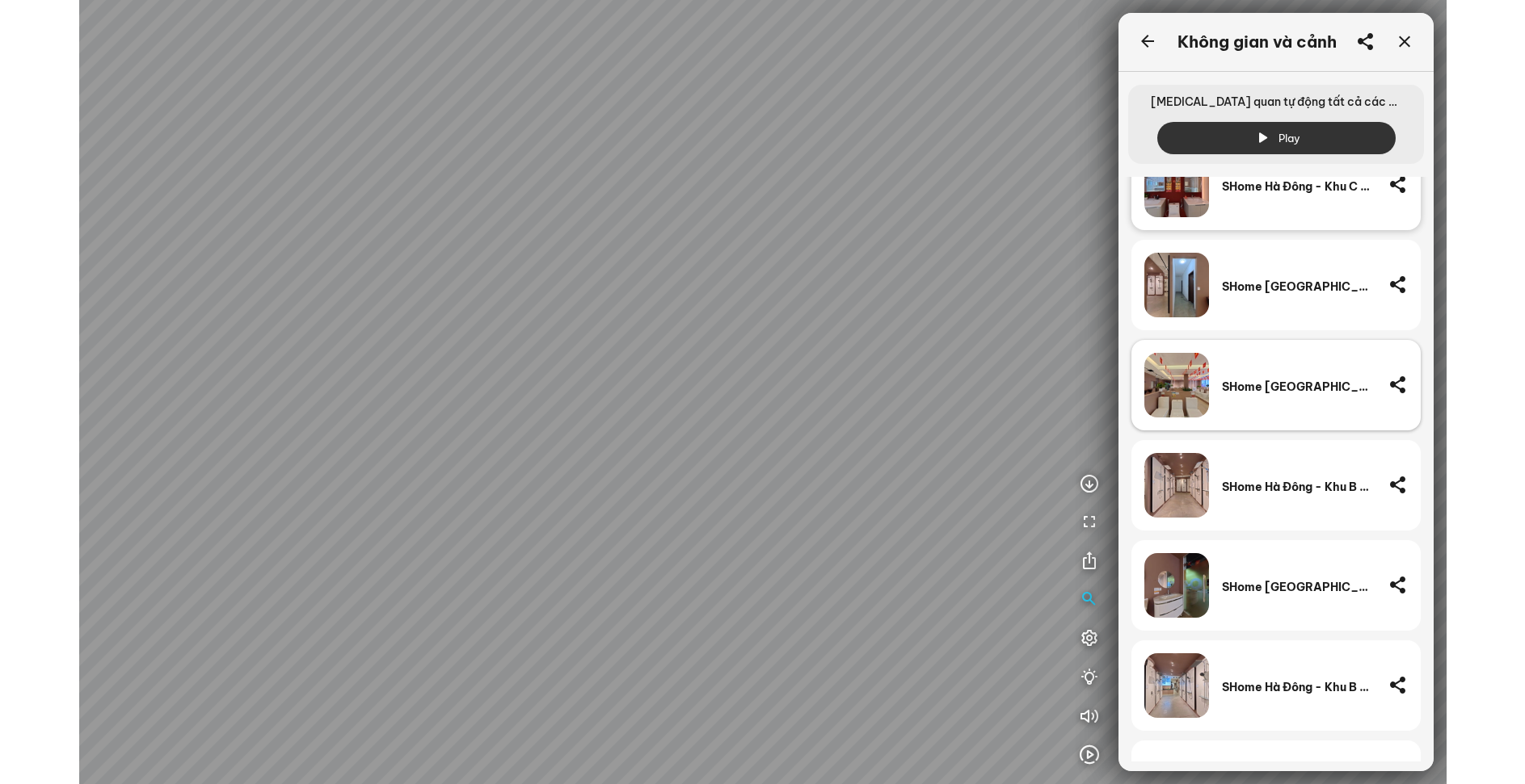
scroll to position [323, 0]
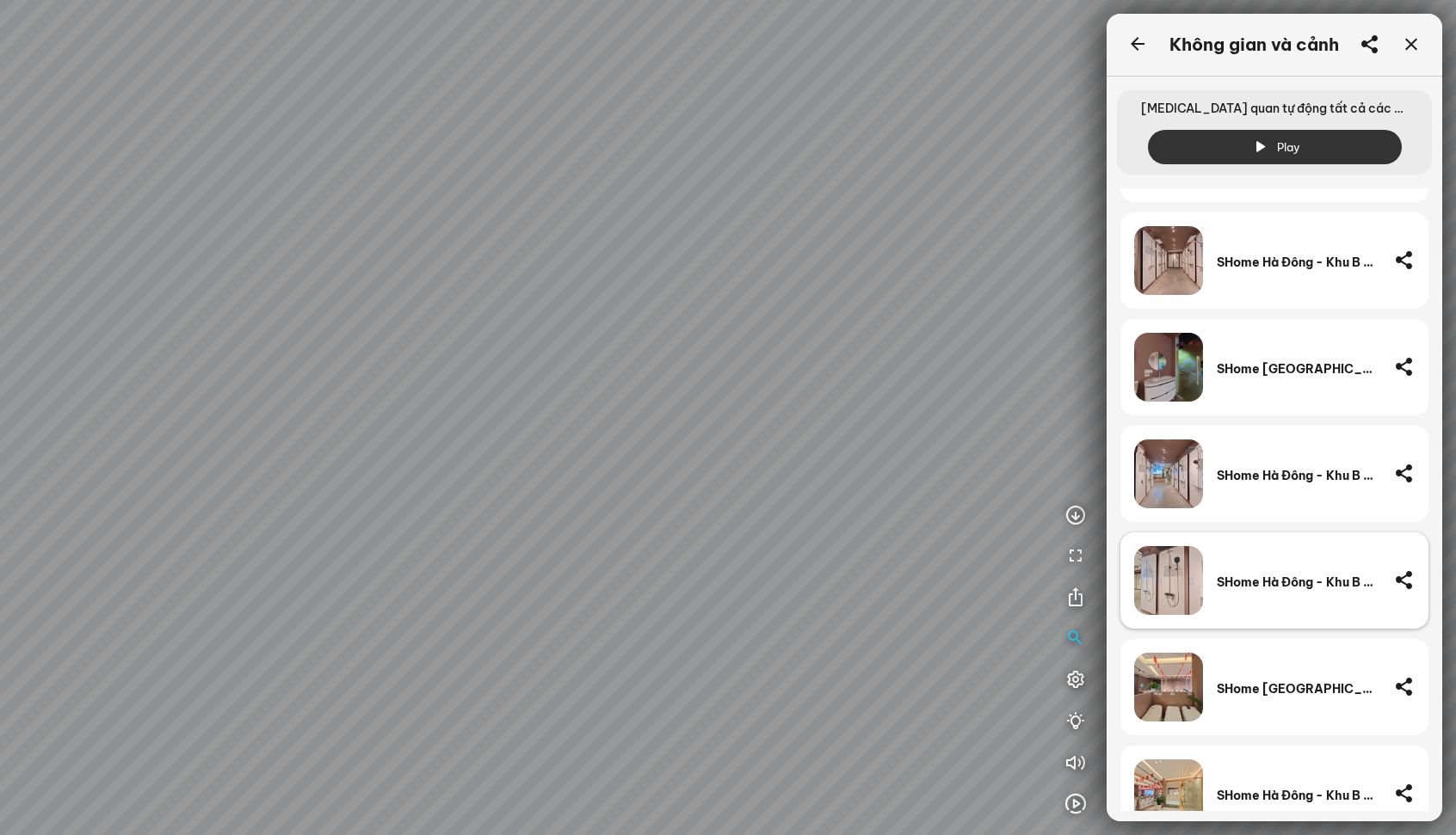
click at [1261, 566] on div "SHome Hà Đông - Khu B - Sen tắm -3" at bounding box center [1297, 581] width 163 height 69
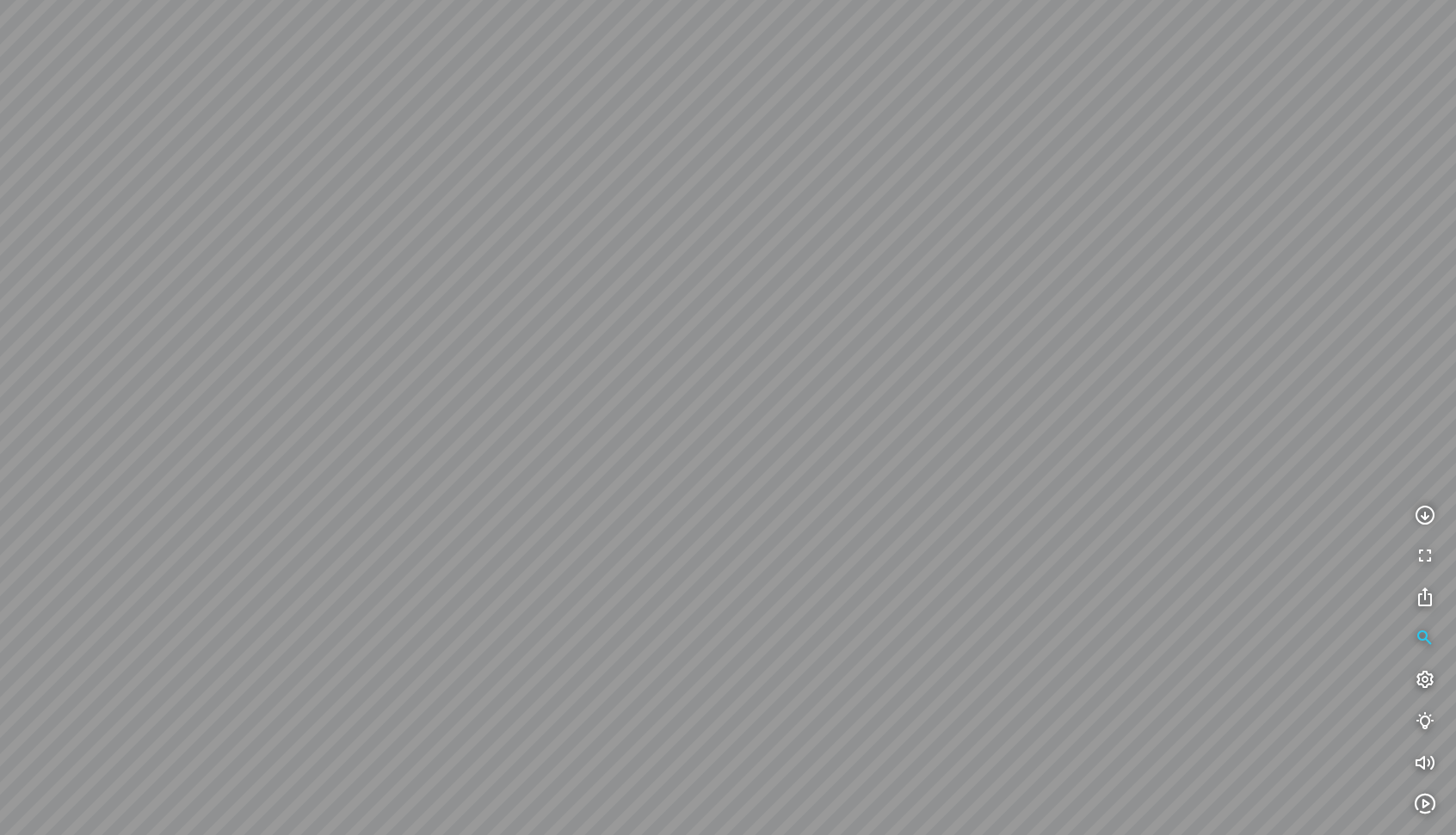
drag, startPoint x: 704, startPoint y: 527, endPoint x: 611, endPoint y: 333, distance: 215.1
click at [611, 333] on div at bounding box center [728, 418] width 1456 height 835
drag, startPoint x: 801, startPoint y: 431, endPoint x: 583, endPoint y: 386, distance: 222.6
click at [582, 386] on div at bounding box center [728, 418] width 1456 height 835
drag, startPoint x: 870, startPoint y: 359, endPoint x: 808, endPoint y: 612, distance: 260.5
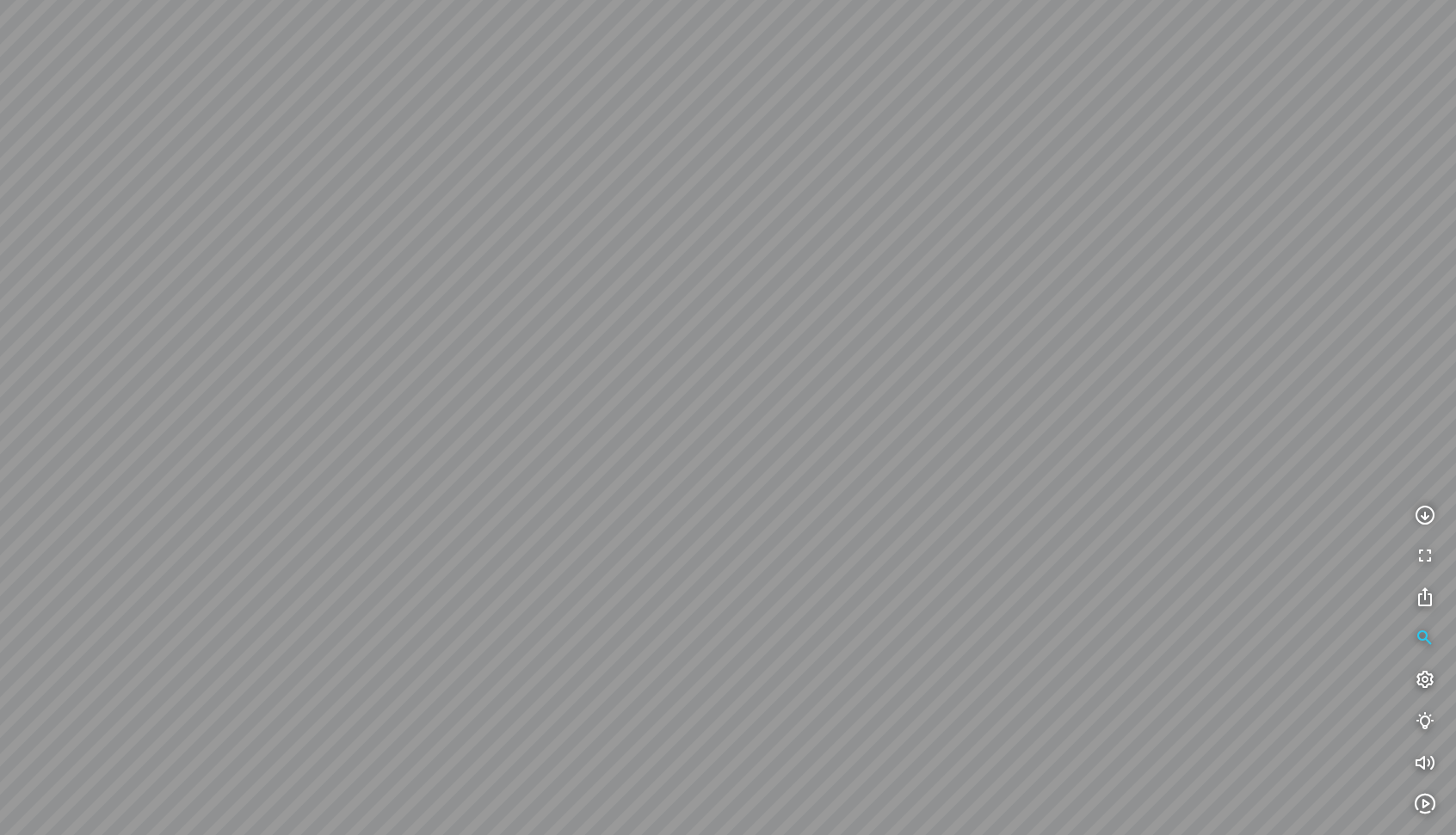
click at [807, 611] on div at bounding box center [728, 418] width 1456 height 835
drag, startPoint x: 942, startPoint y: 365, endPoint x: 927, endPoint y: 548, distance: 183.6
click at [927, 548] on div at bounding box center [728, 418] width 1456 height 835
drag, startPoint x: 1042, startPoint y: 567, endPoint x: 611, endPoint y: 425, distance: 453.8
click at [533, 393] on div at bounding box center [728, 418] width 1456 height 835
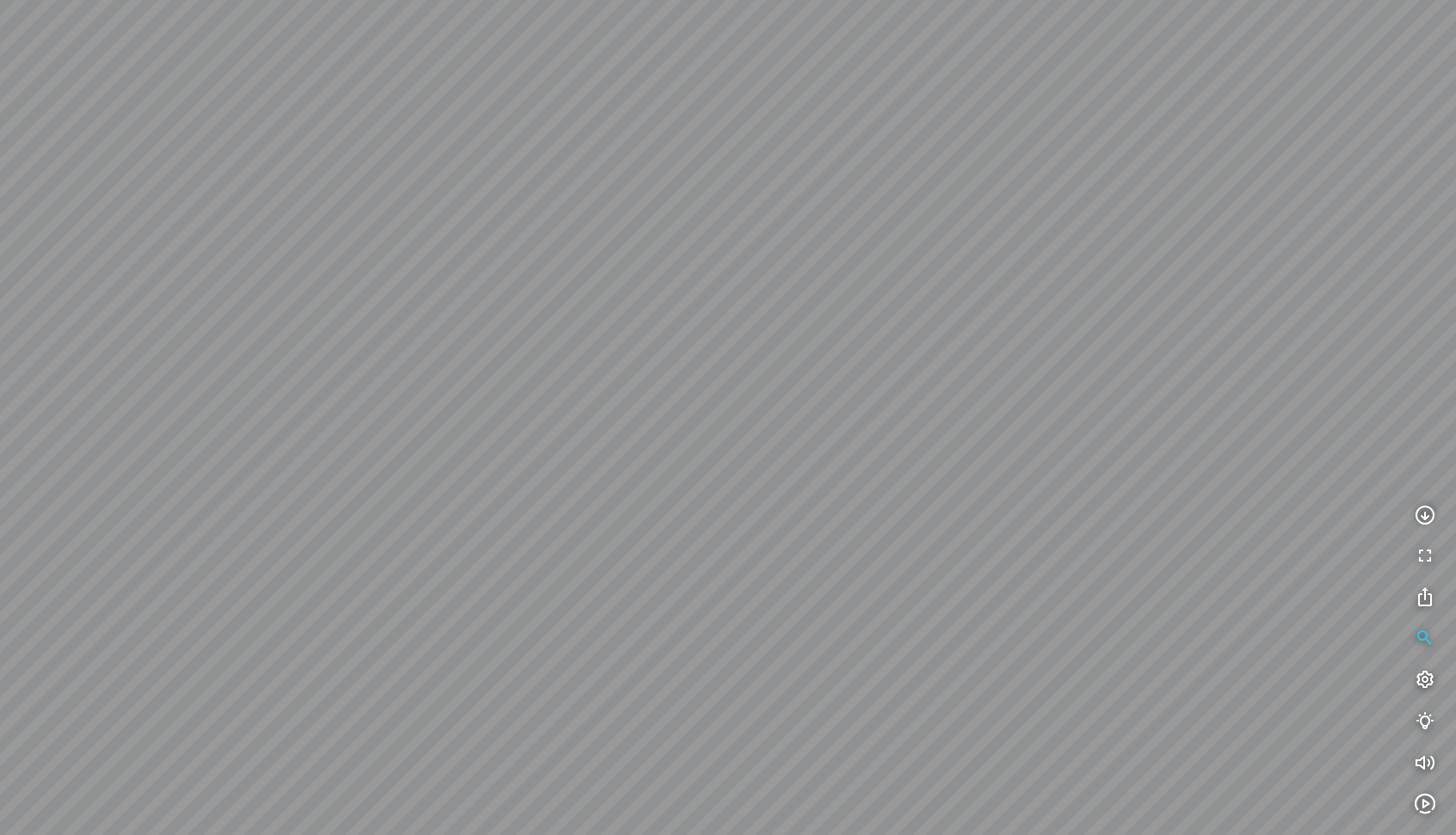
drag, startPoint x: 868, startPoint y: 442, endPoint x: 255, endPoint y: 413, distance: 613.7
click at [255, 413] on div at bounding box center [728, 418] width 1456 height 835
drag, startPoint x: 901, startPoint y: 351, endPoint x: 556, endPoint y: 488, distance: 371.2
click at [556, 488] on div at bounding box center [728, 418] width 1456 height 835
drag, startPoint x: 1007, startPoint y: 409, endPoint x: 687, endPoint y: 518, distance: 338.1
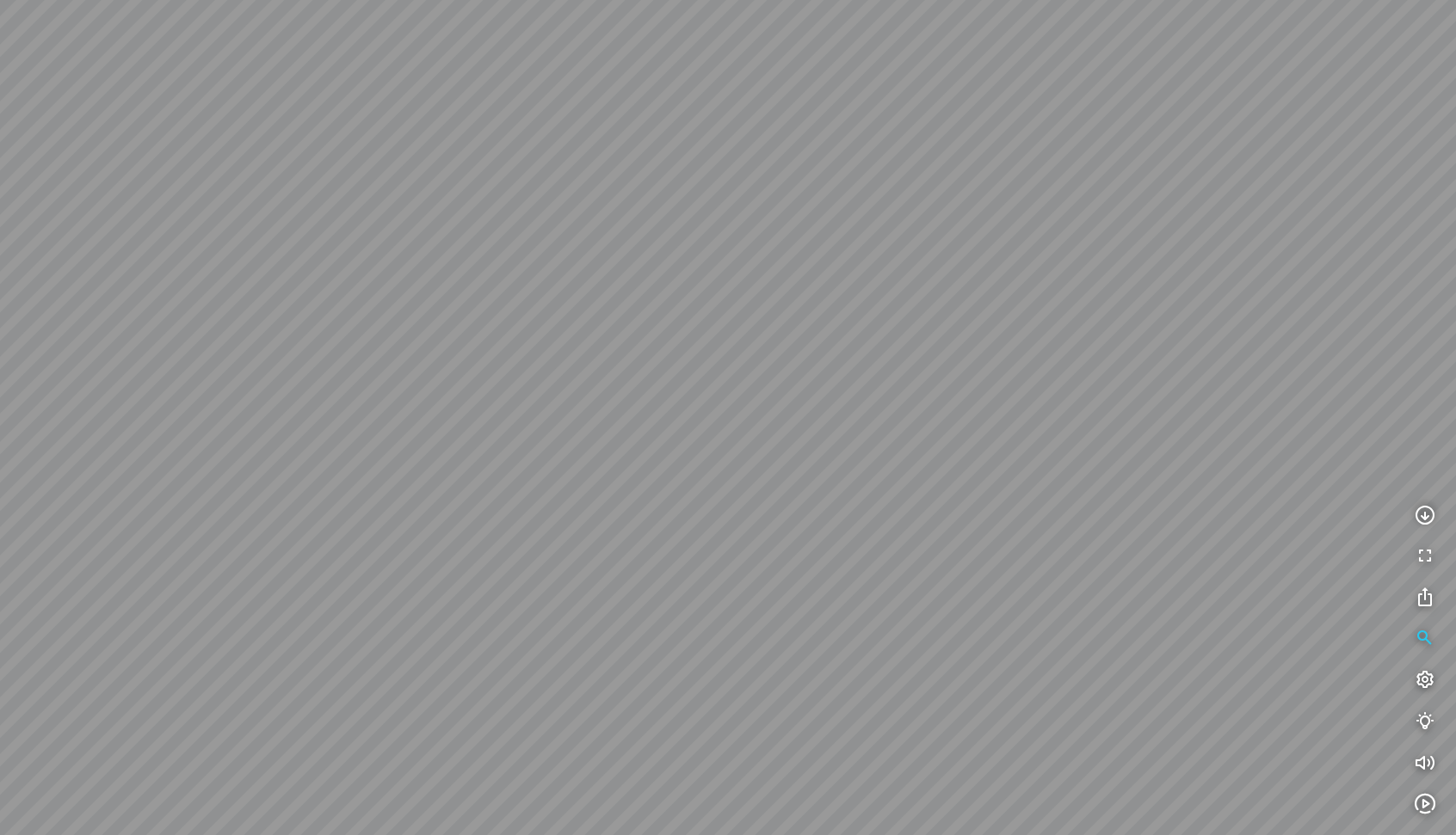
click at [687, 518] on div at bounding box center [728, 418] width 1456 height 835
drag, startPoint x: 759, startPoint y: 488, endPoint x: 751, endPoint y: 532, distance: 44.7
click at [751, 532] on div at bounding box center [728, 418] width 1456 height 835
drag, startPoint x: 977, startPoint y: 561, endPoint x: 679, endPoint y: 374, distance: 351.8
click at [679, 374] on div at bounding box center [728, 418] width 1456 height 835
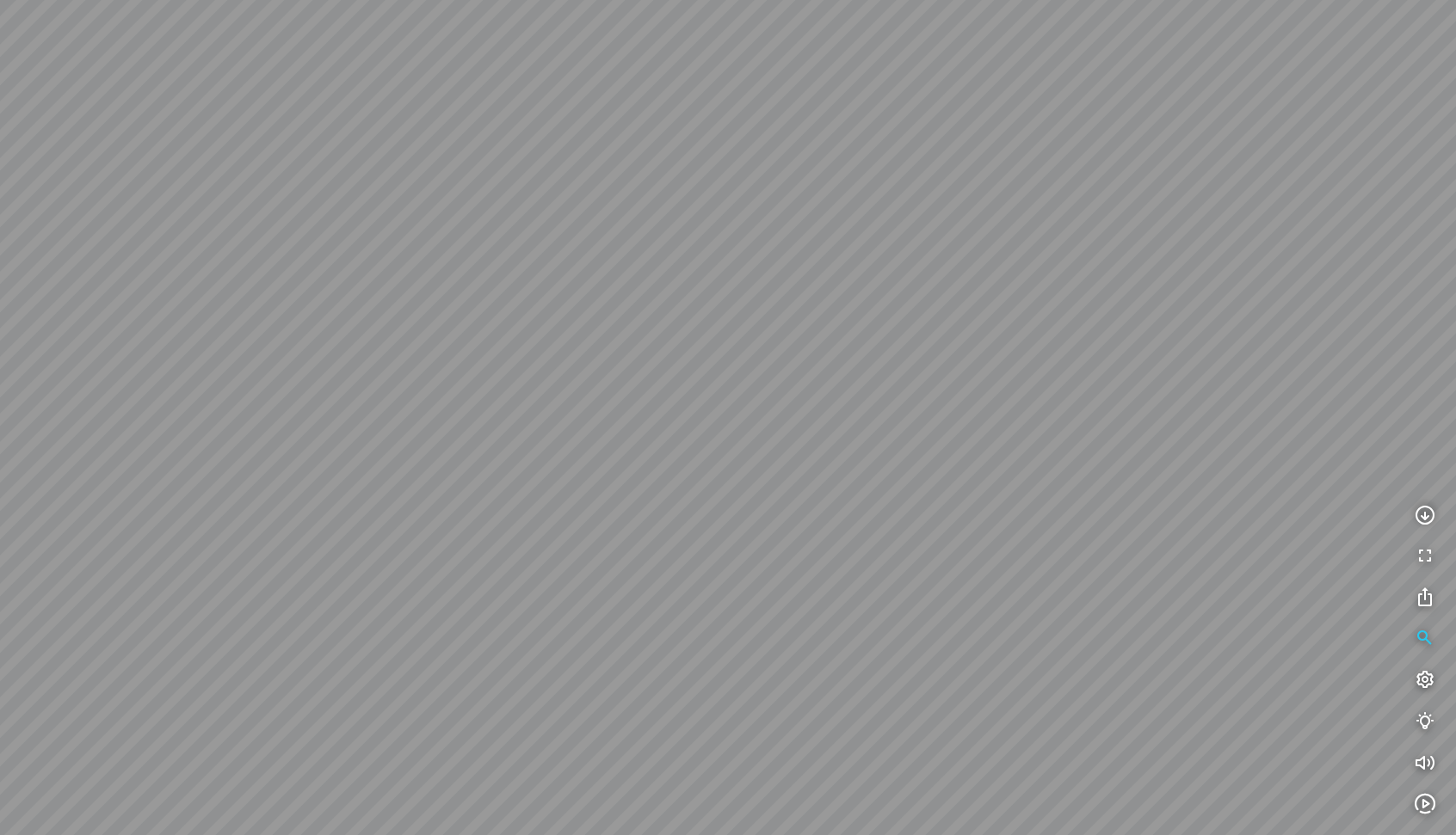
drag, startPoint x: 879, startPoint y: 479, endPoint x: 664, endPoint y: 394, distance: 231.2
click at [664, 394] on div at bounding box center [728, 418] width 1456 height 835
drag
click at [786, 435] on div at bounding box center [728, 418] width 1456 height 835
drag, startPoint x: 948, startPoint y: 514, endPoint x: 653, endPoint y: 477, distance: 297.3
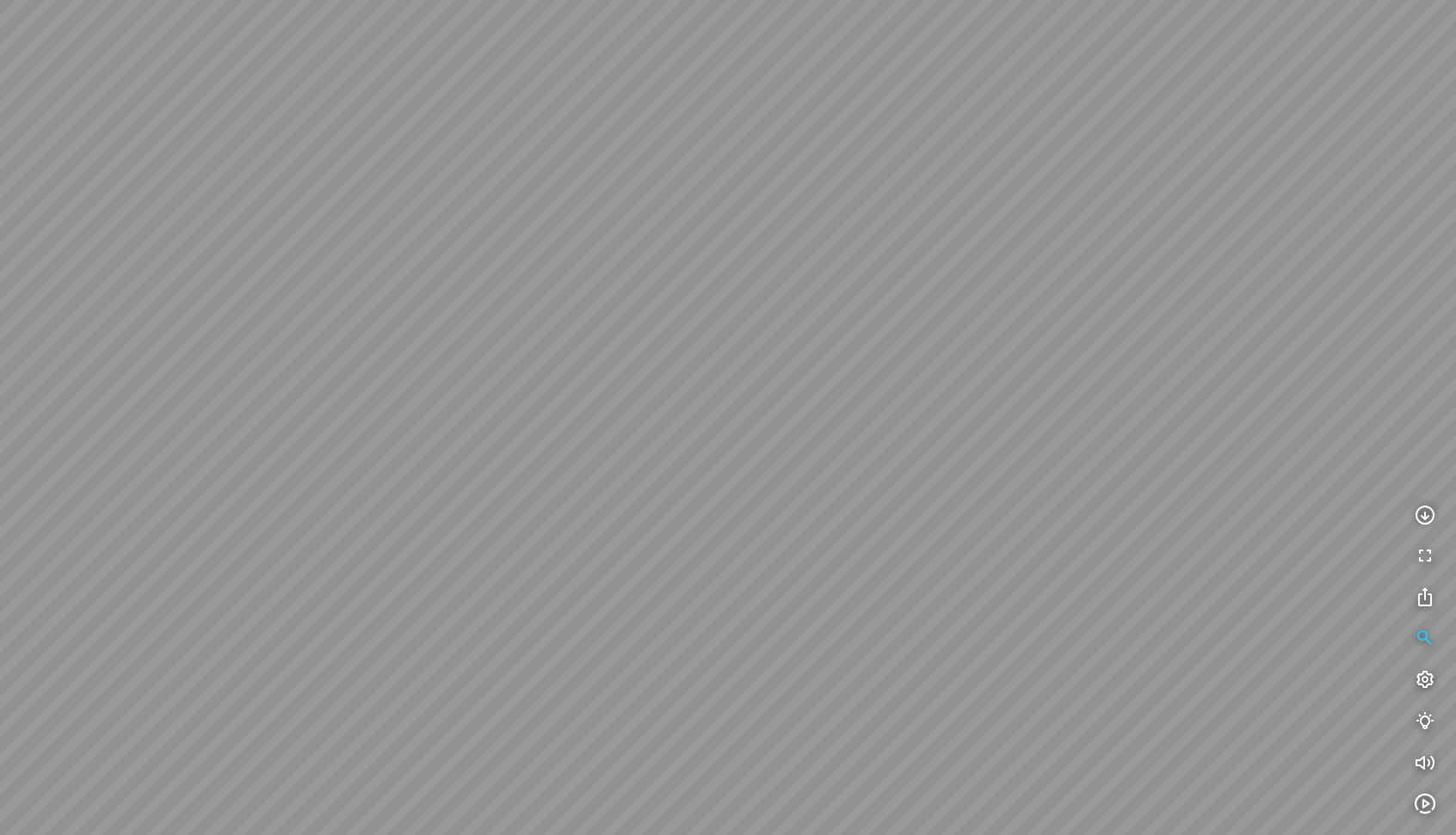
click at [653, 477] on div at bounding box center [728, 418] width 1456 height 835
drag, startPoint x: 363, startPoint y: 406, endPoint x: 166, endPoint y: 406, distance: 197.0
click at [150, 406] on div at bounding box center [728, 418] width 1456 height 835
drag, startPoint x: 950, startPoint y: 457, endPoint x: 889, endPoint y: 594, distance: 150.0
click at [889, 593] on div at bounding box center [728, 418] width 1456 height 835
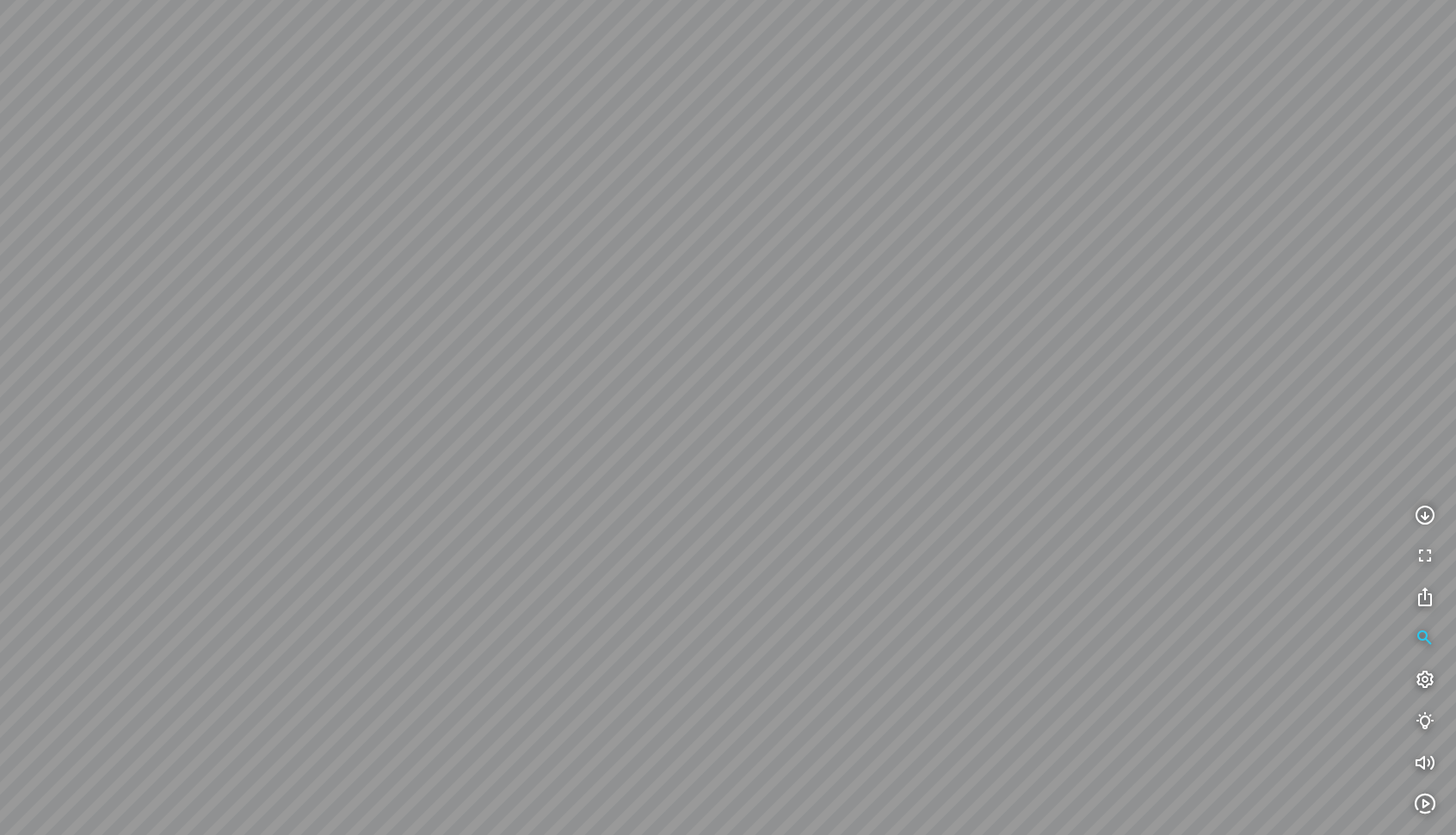
drag, startPoint x: 628, startPoint y: 332, endPoint x: 825, endPoint y: 583, distance: 319.1
click at [825, 583] on div at bounding box center [728, 418] width 1456 height 835
drag, startPoint x: 912, startPoint y: 518, endPoint x: 447, endPoint y: 348, distance: 495.1
click at [445, 342] on div at bounding box center [728, 418] width 1456 height 835
drag, startPoint x: 1299, startPoint y: 449, endPoint x: 528, endPoint y: 453, distance: 771.0
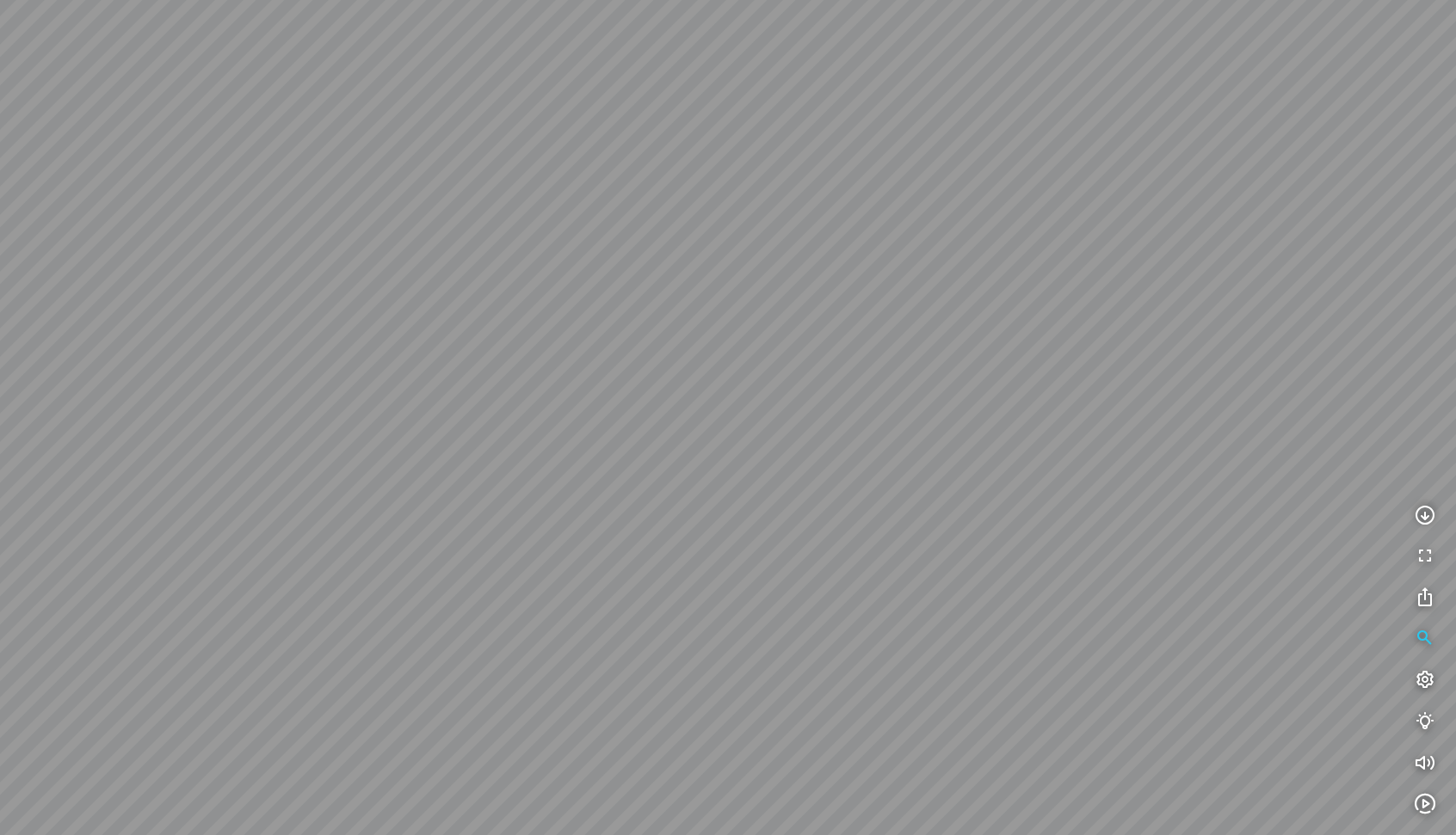
click at [513, 453] on div at bounding box center [728, 418] width 1456 height 835
drag, startPoint x: 1035, startPoint y: 474, endPoint x: 854, endPoint y: 517, distance: 186.0
click at [854, 517] on div at bounding box center [728, 418] width 1456 height 835
drag, startPoint x: 833, startPoint y: 351, endPoint x: 990, endPoint y: 526, distance: 235.1
click at [990, 526] on div at bounding box center [728, 418] width 1456 height 835
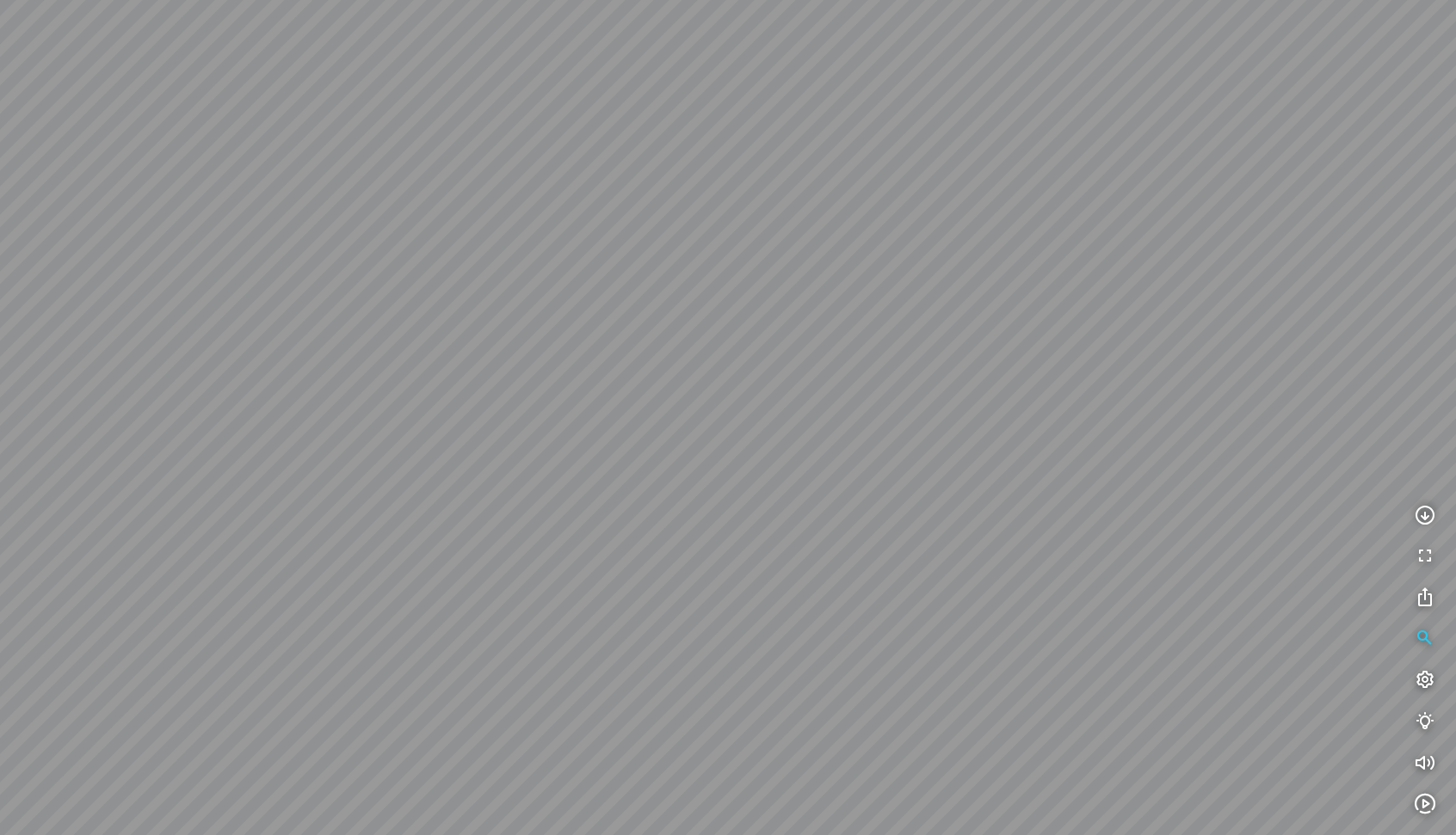
drag, startPoint x: 1227, startPoint y: 394, endPoint x: 1230, endPoint y: 331, distance: 63.1
click at [1230, 331] on div at bounding box center [728, 418] width 1456 height 835
drag, startPoint x: 1168, startPoint y: 349, endPoint x: 1101, endPoint y: 312, distance: 76.5
click at [1101, 312] on div at bounding box center [728, 418] width 1456 height 835
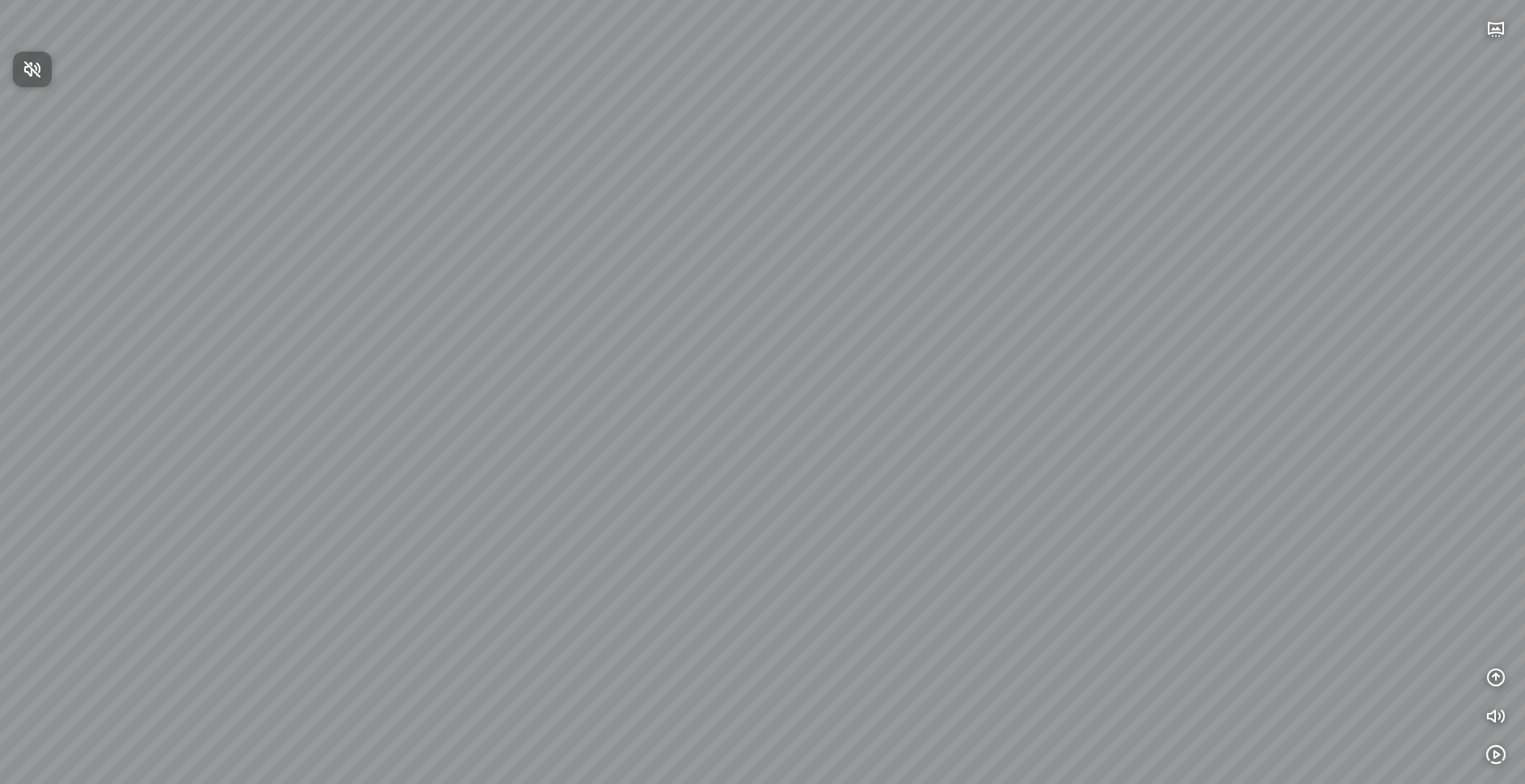
click at [1494, 675] on div at bounding box center [762, 392] width 1525 height 784
click at [1503, 678] on icon "button" at bounding box center [1496, 678] width 20 height 20
click at [1498, 595] on icon "button" at bounding box center [1496, 600] width 20 height 20
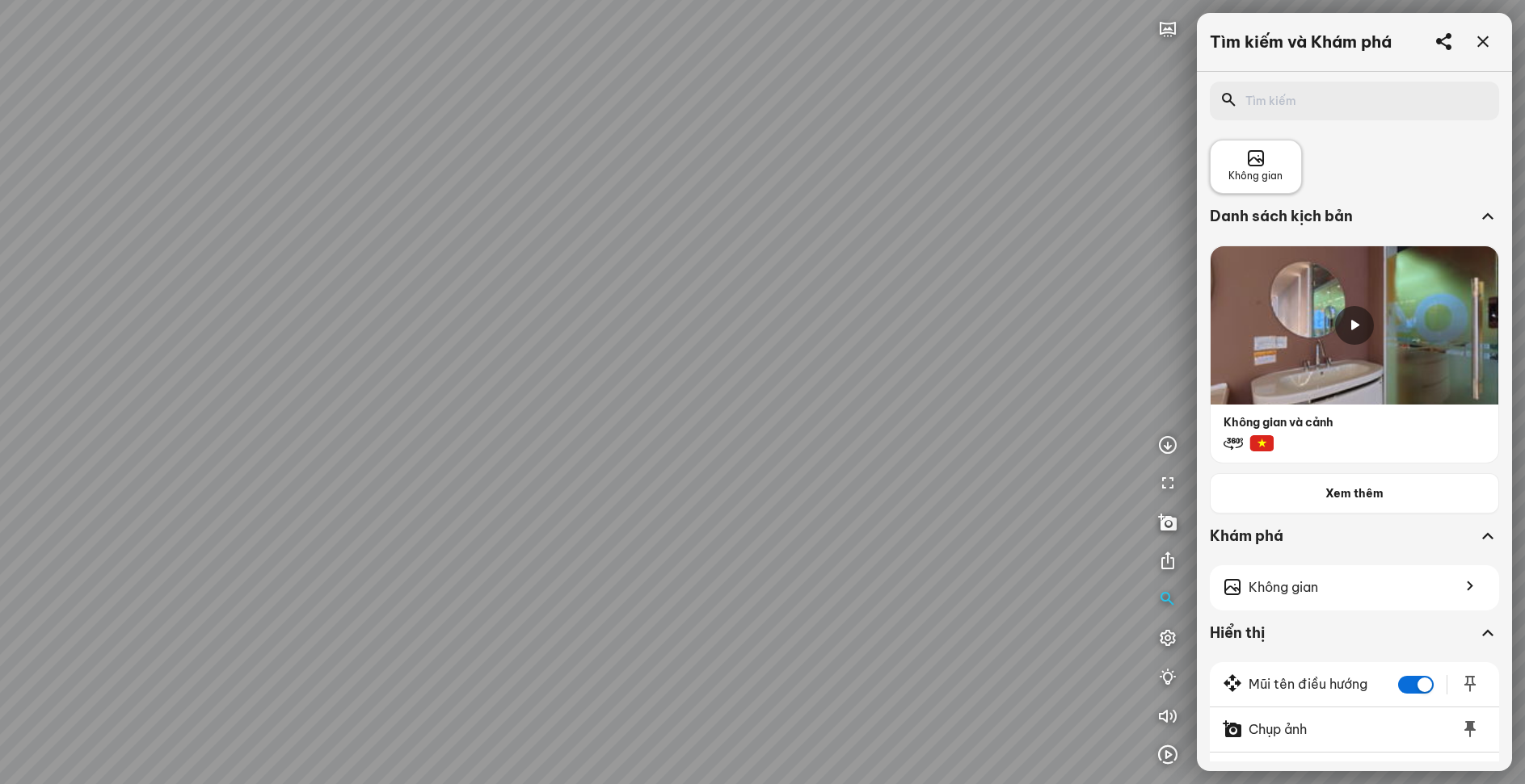
click at [1263, 176] on span "Không gian" at bounding box center [1256, 176] width 54 height 15
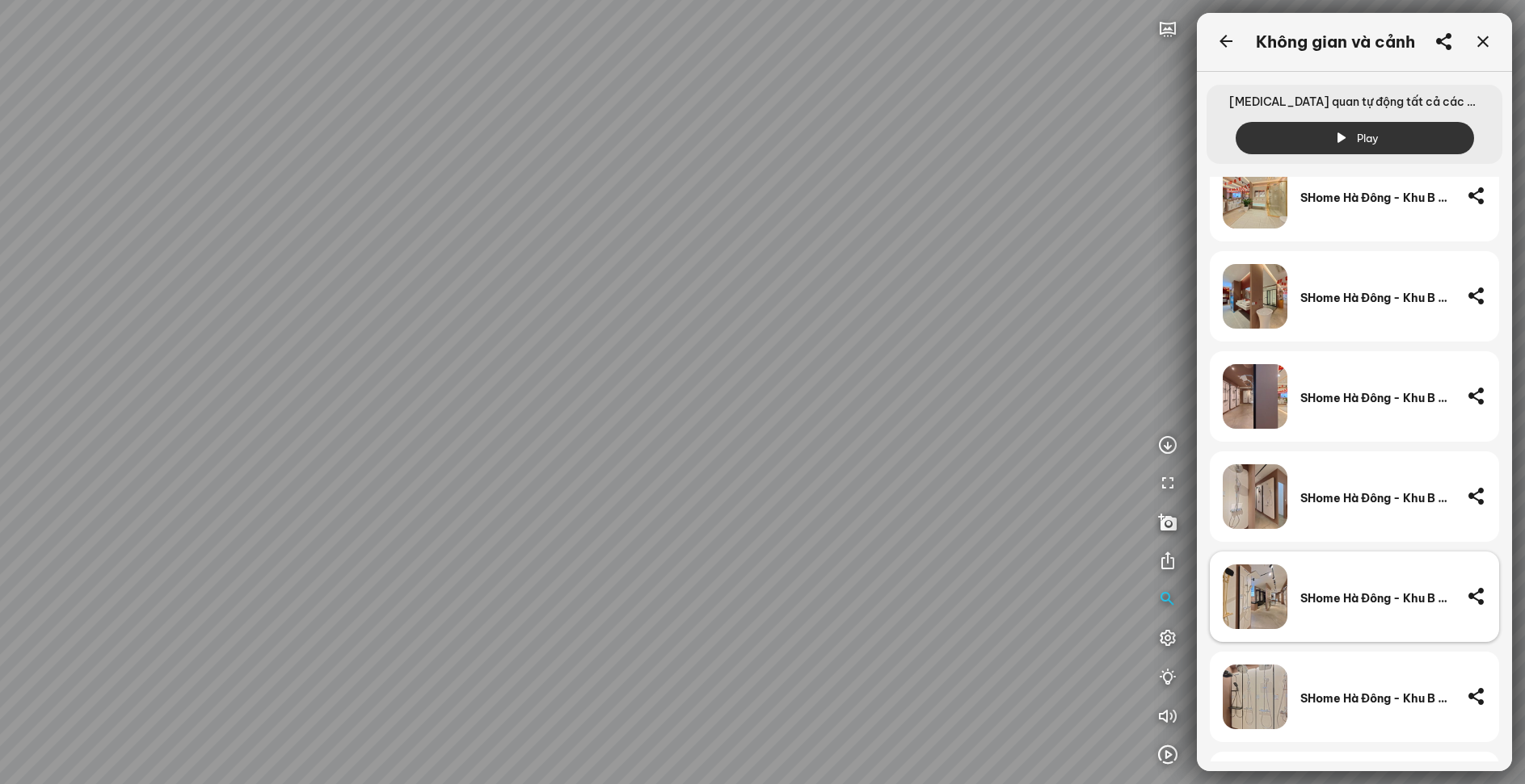
scroll to position [1858, 0]
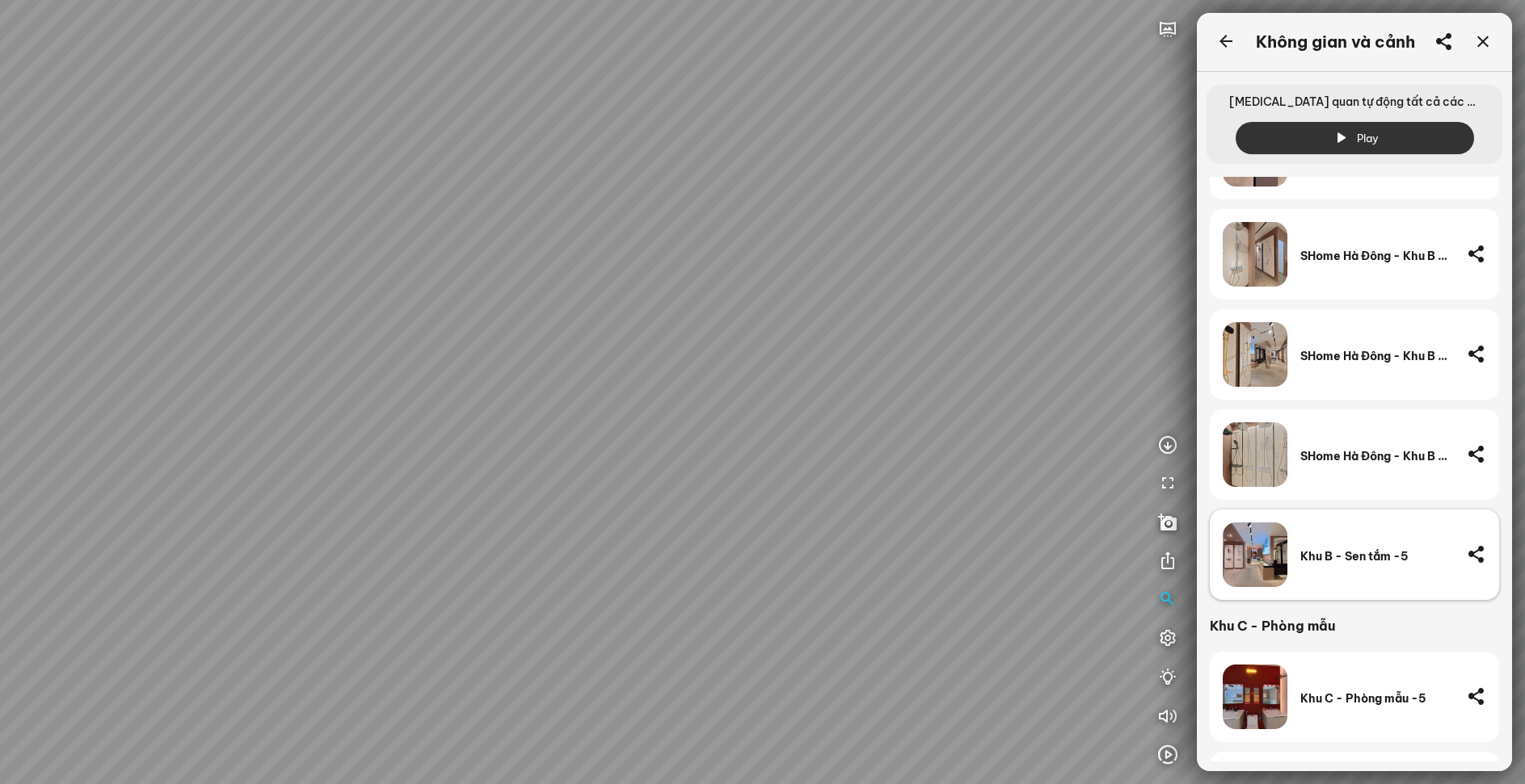
click at [1383, 553] on div "Khu B - Sen tắm -5" at bounding box center [1377, 556] width 153 height 14
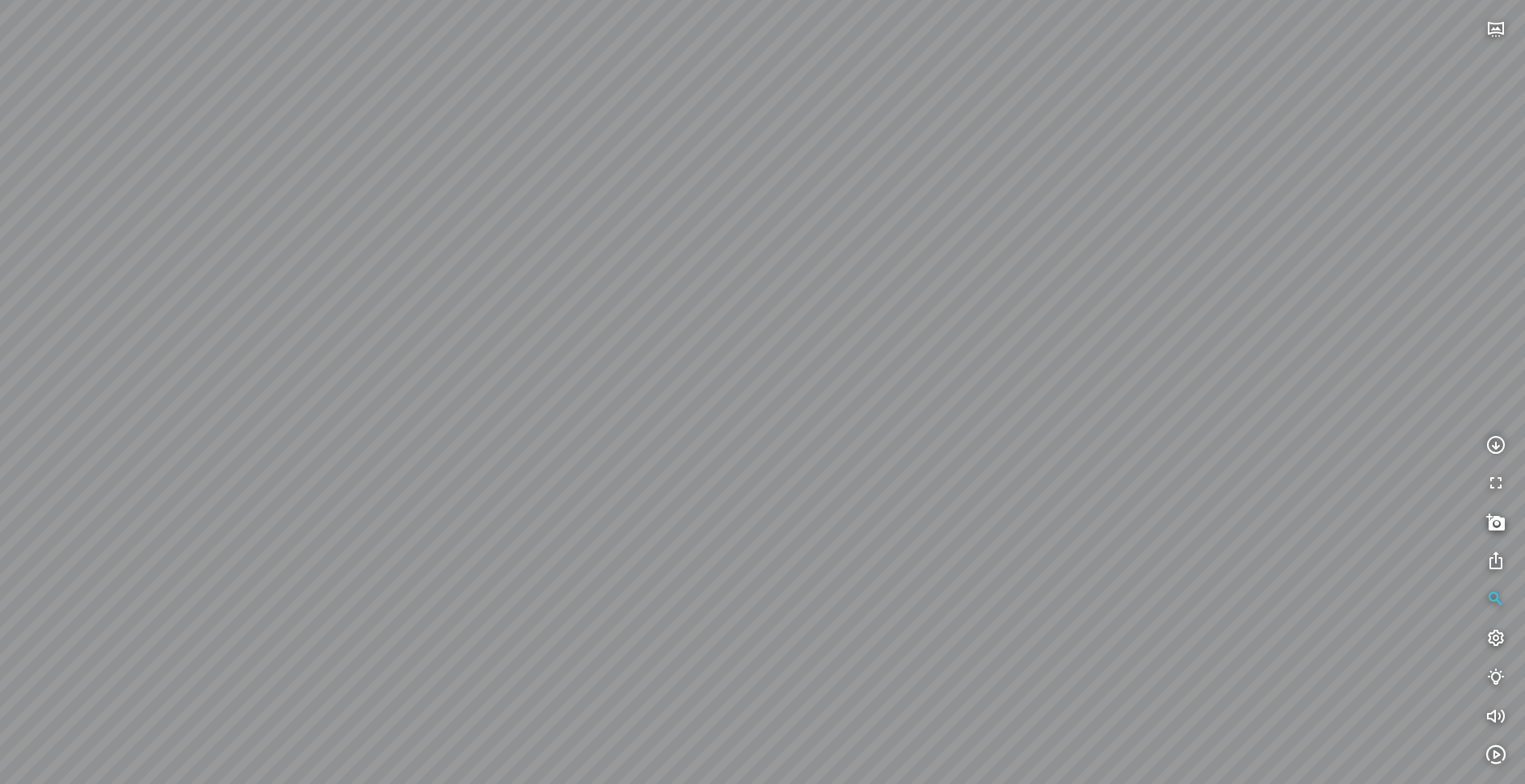
drag, startPoint x: 975, startPoint y: 507, endPoint x: 933, endPoint y: 429, distance: 88.6
click at [933, 429] on div at bounding box center [762, 392] width 1525 height 784
drag, startPoint x: 924, startPoint y: 209, endPoint x: 922, endPoint y: 466, distance: 257.0
click at [922, 466] on div at bounding box center [762, 392] width 1525 height 784
drag, startPoint x: 770, startPoint y: 411, endPoint x: 766, endPoint y: 422, distance: 11.7
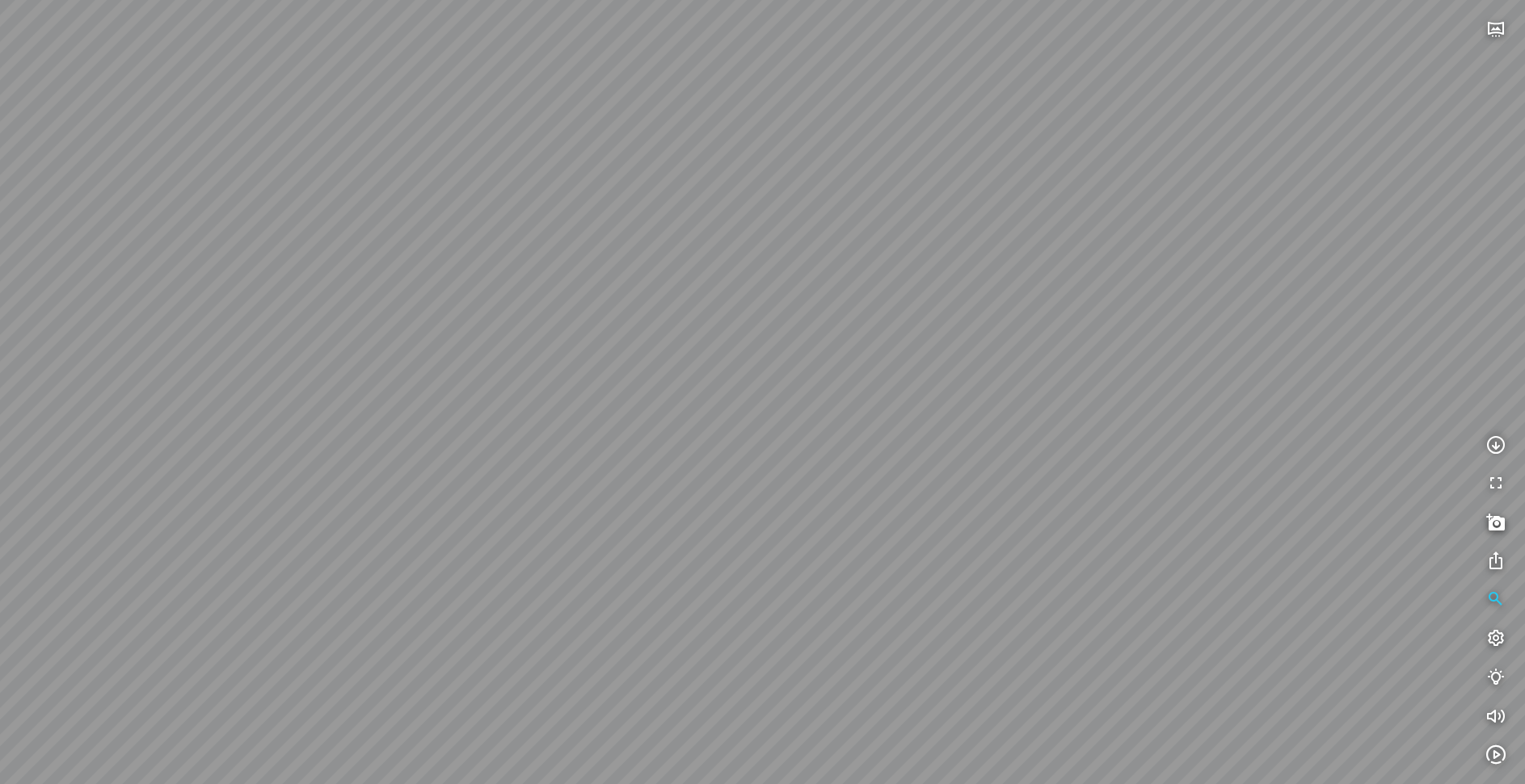
click at [766, 422] on div at bounding box center [762, 392] width 1525 height 784
drag, startPoint x: 692, startPoint y: 348, endPoint x: 1016, endPoint y: 327, distance: 324.7
click at [1074, 320] on div at bounding box center [762, 392] width 1525 height 784
drag, startPoint x: 757, startPoint y: 332, endPoint x: 1098, endPoint y: 309, distance: 341.8
click at [1063, 309] on div at bounding box center [762, 392] width 1525 height 784
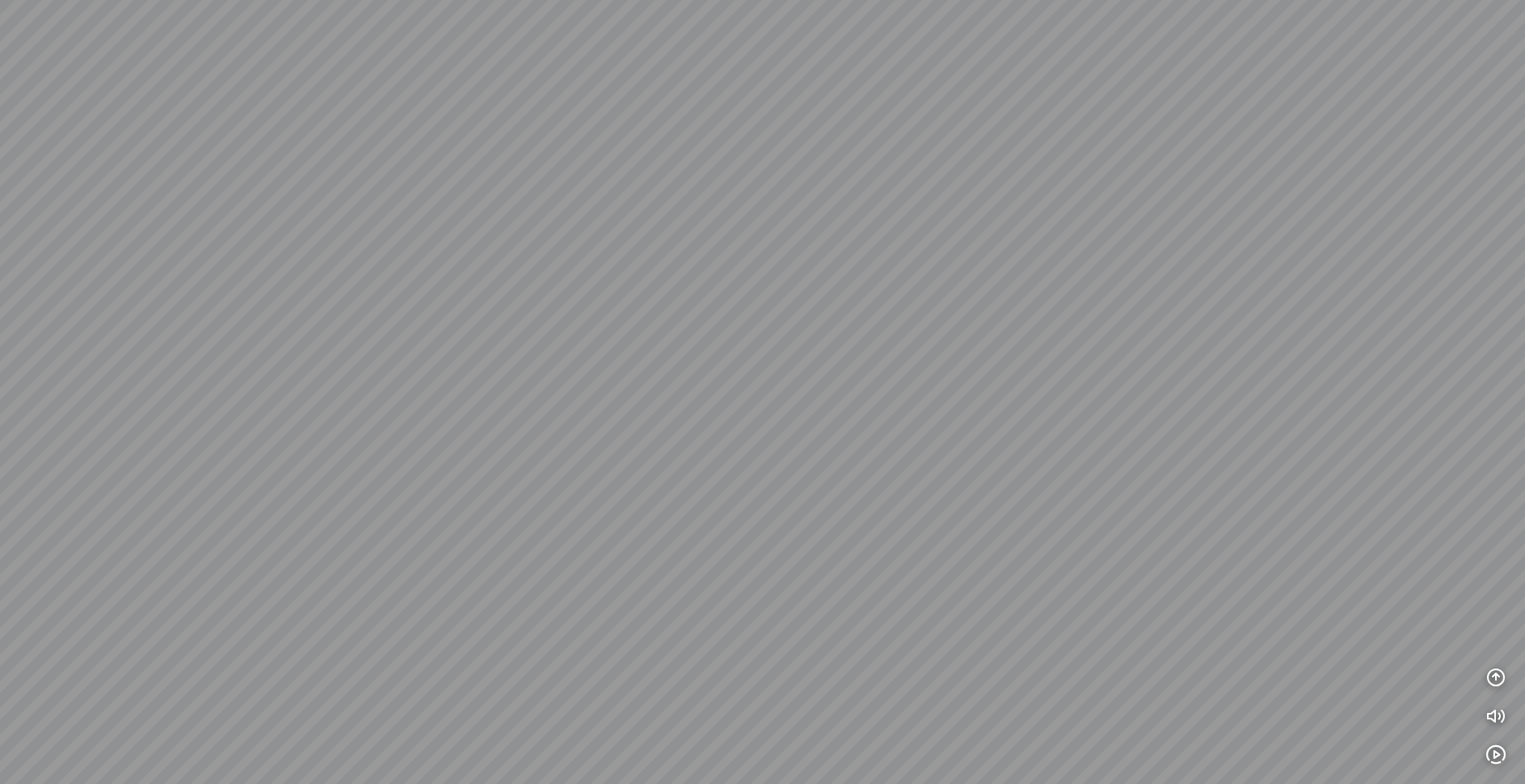
drag, startPoint x: 949, startPoint y: 309, endPoint x: 1494, endPoint y: 328, distance: 545.3
click at [1522, 313] on div at bounding box center [762, 392] width 1525 height 784
drag, startPoint x: 1085, startPoint y: 303, endPoint x: 1314, endPoint y: 487, distance: 293.8
click at [1312, 492] on div at bounding box center [762, 392] width 1525 height 784
drag, startPoint x: 1059, startPoint y: 415, endPoint x: 1192, endPoint y: 468, distance: 143.2
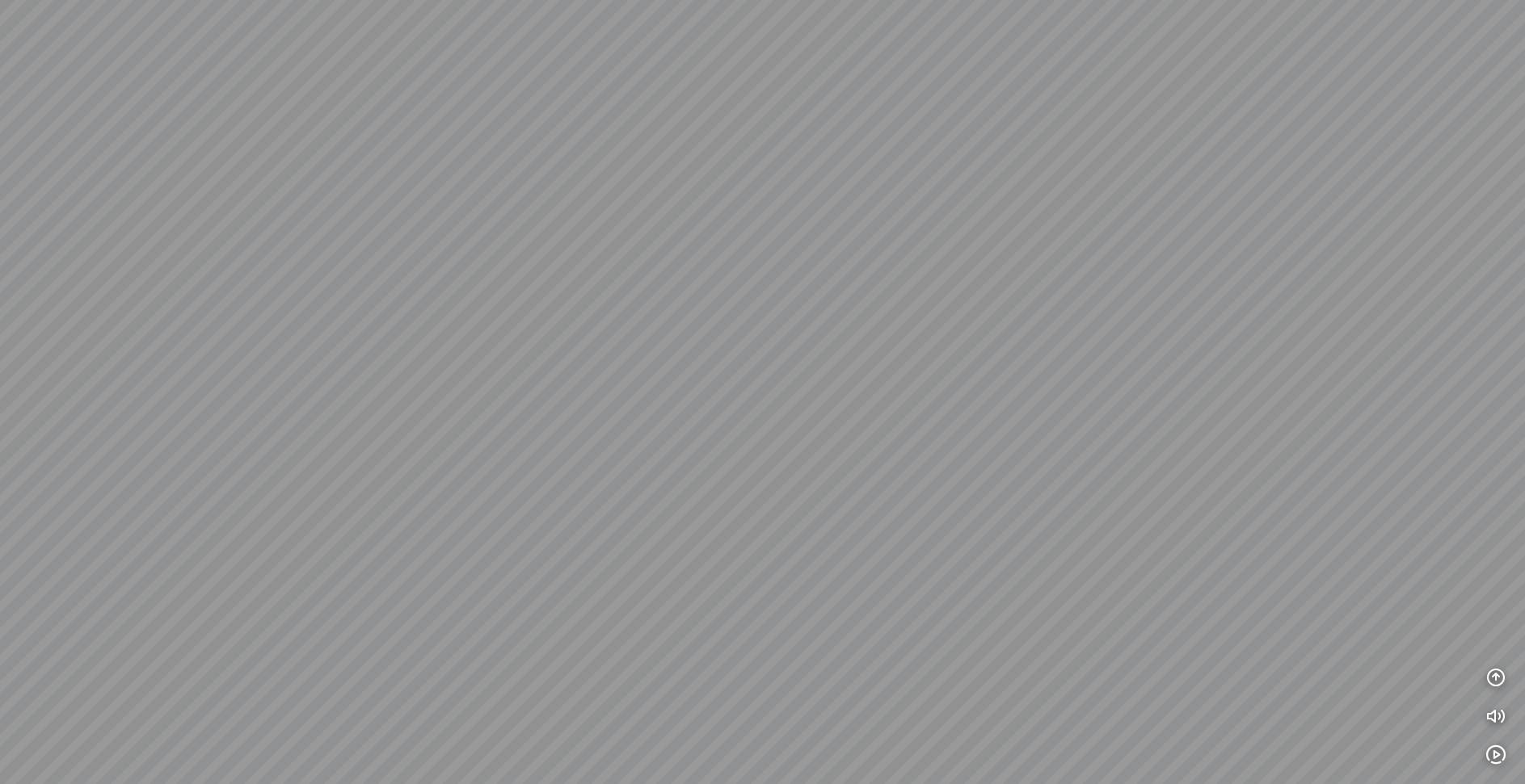
click at [1192, 468] on div at bounding box center [762, 392] width 1525 height 784
drag, startPoint x: 1132, startPoint y: 444, endPoint x: 1047, endPoint y: 488, distance: 95.7
click at [1047, 488] on div at bounding box center [762, 392] width 1525 height 784
click at [1027, 453] on div at bounding box center [762, 392] width 1525 height 784
